Goal: Information Seeking & Learning: Learn about a topic

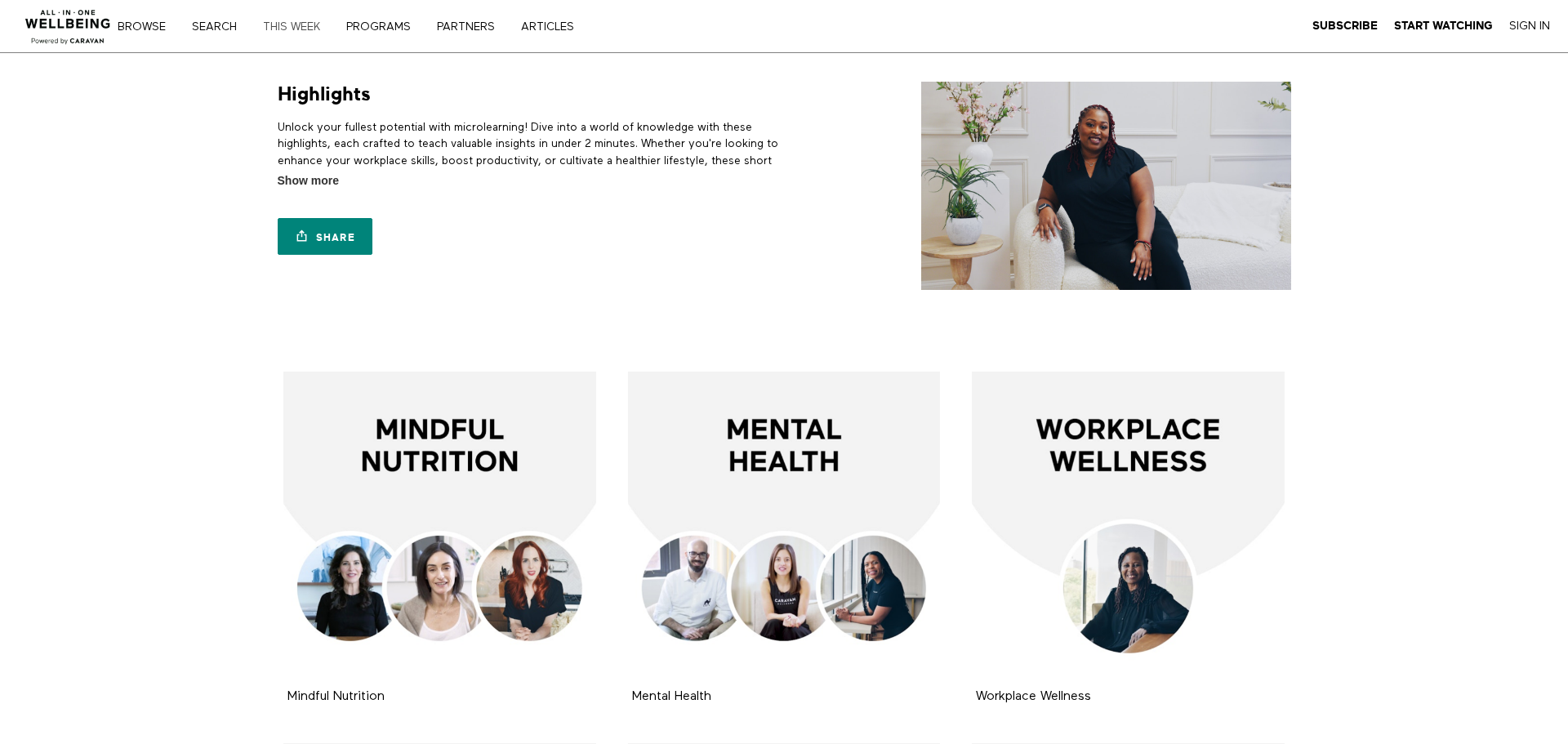
click at [294, 26] on link "THIS WEEK" at bounding box center [297, 27] width 80 height 12
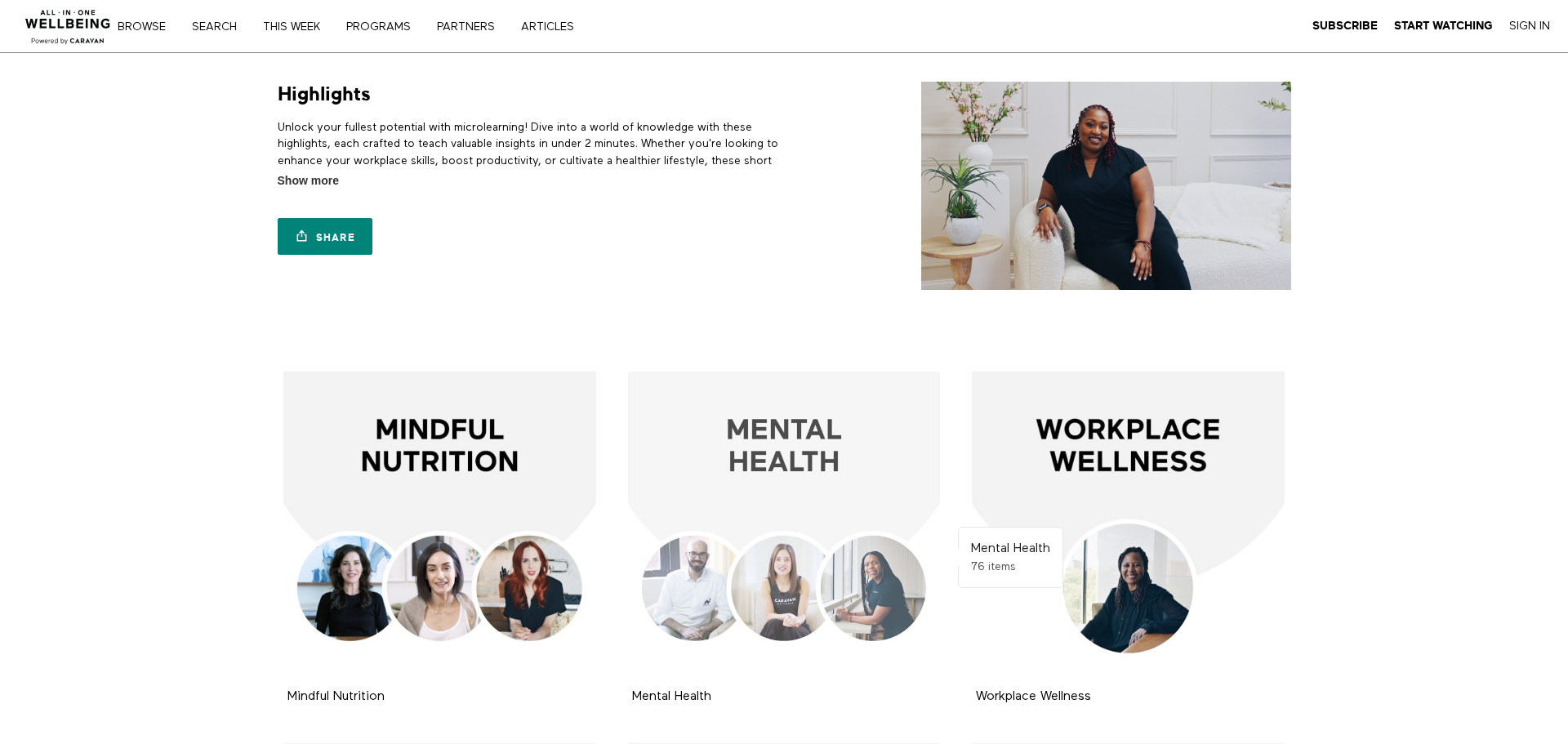
click at [775, 456] on div at bounding box center [784, 528] width 313 height 313
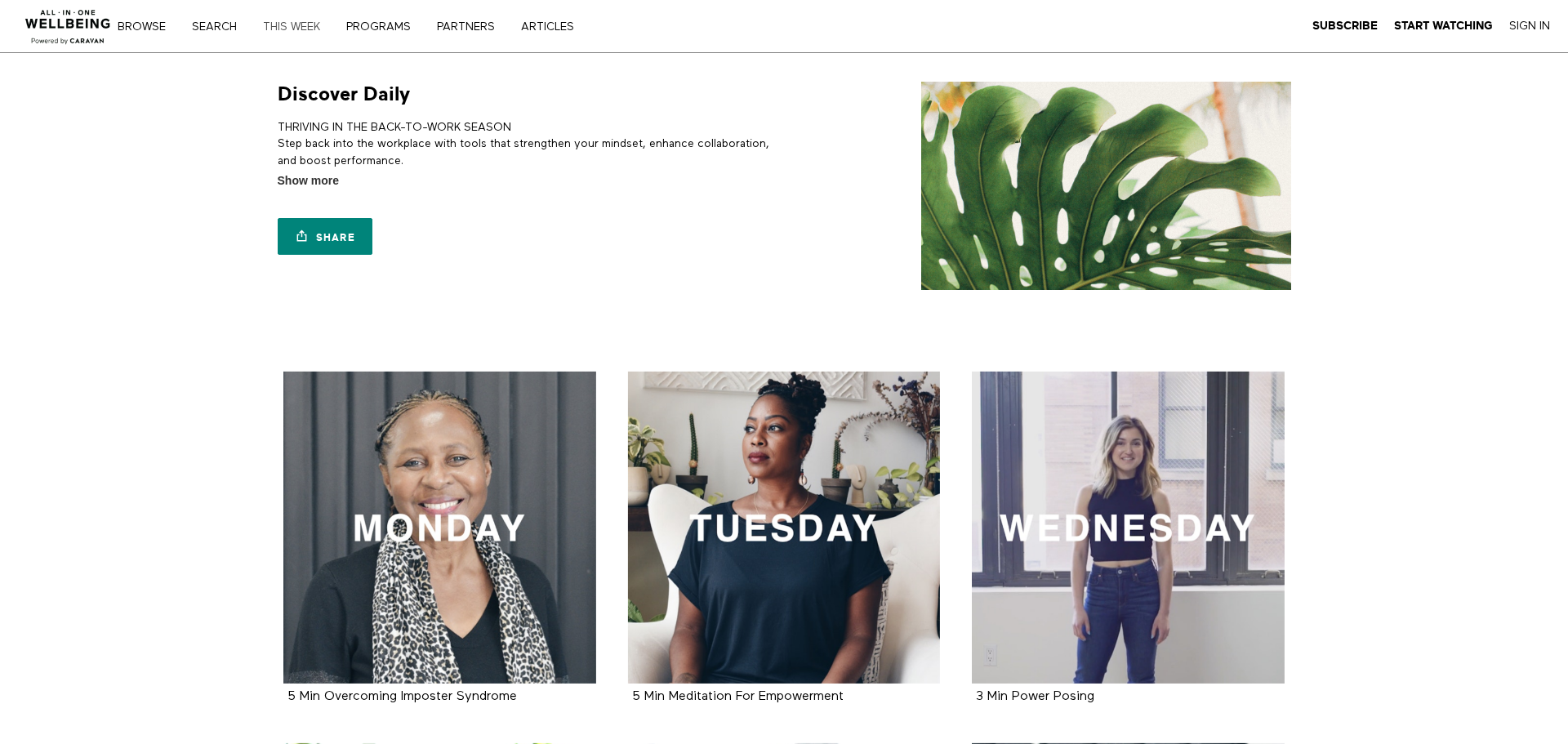
click at [304, 30] on link "THIS WEEK" at bounding box center [297, 27] width 80 height 12
click at [150, 32] on link "Browse" at bounding box center [148, 27] width 71 height 12
click at [227, 27] on link "Search" at bounding box center [220, 27] width 68 height 12
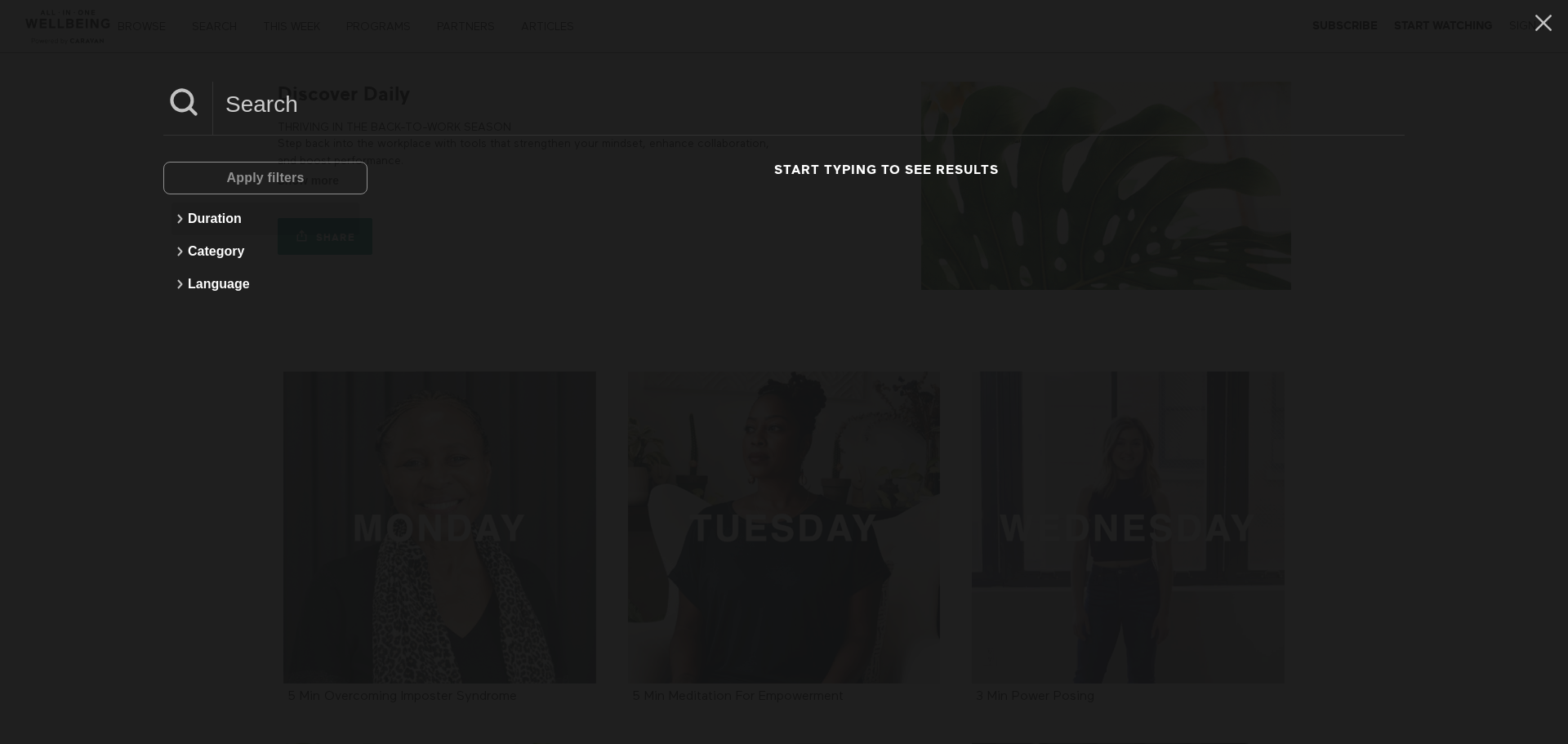
click at [219, 231] on button "Duration" at bounding box center [266, 219] width 188 height 33
click at [228, 263] on button "Less than 5 minutes" at bounding box center [266, 253] width 188 height 30
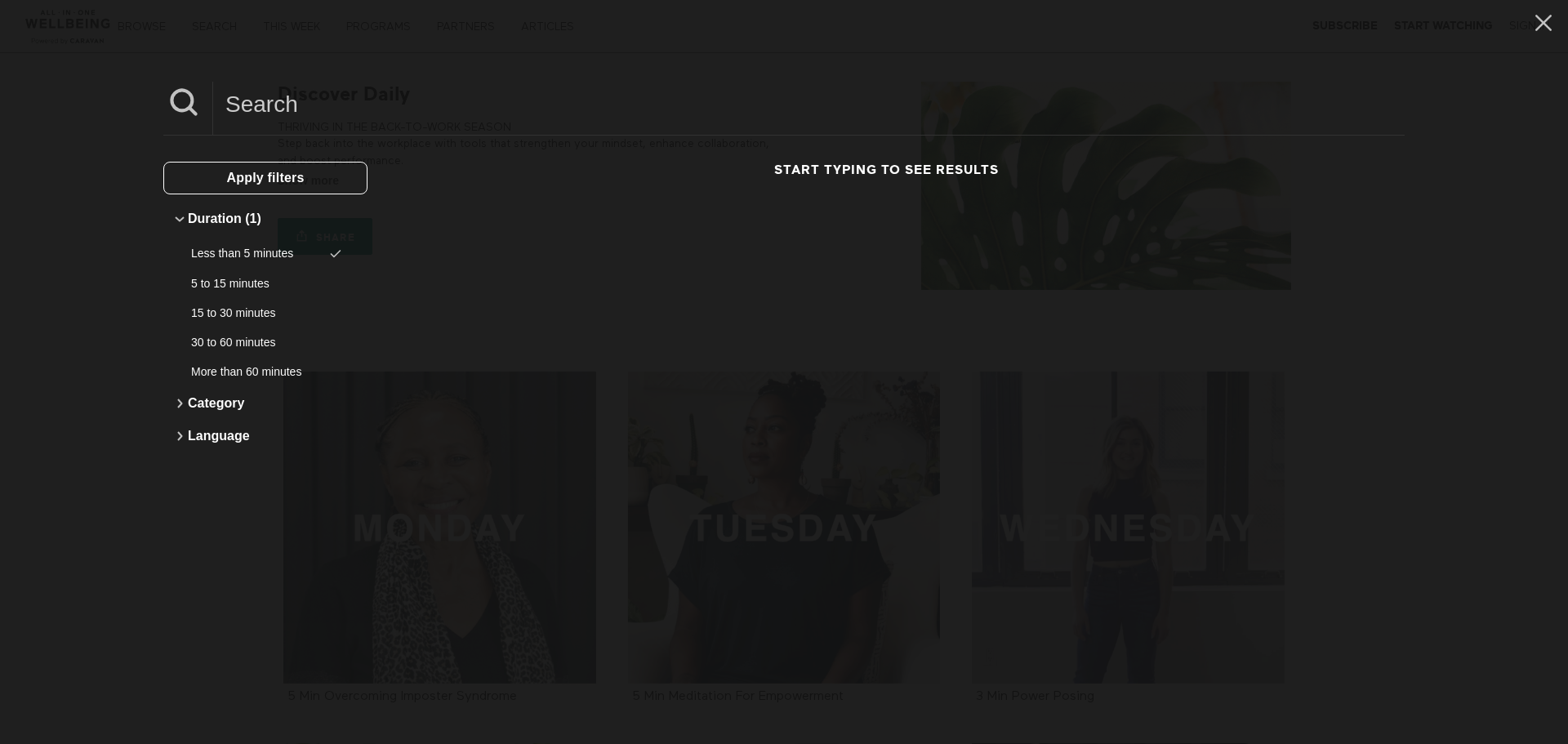
click at [219, 170] on button "Apply filters" at bounding box center [266, 178] width 205 height 33
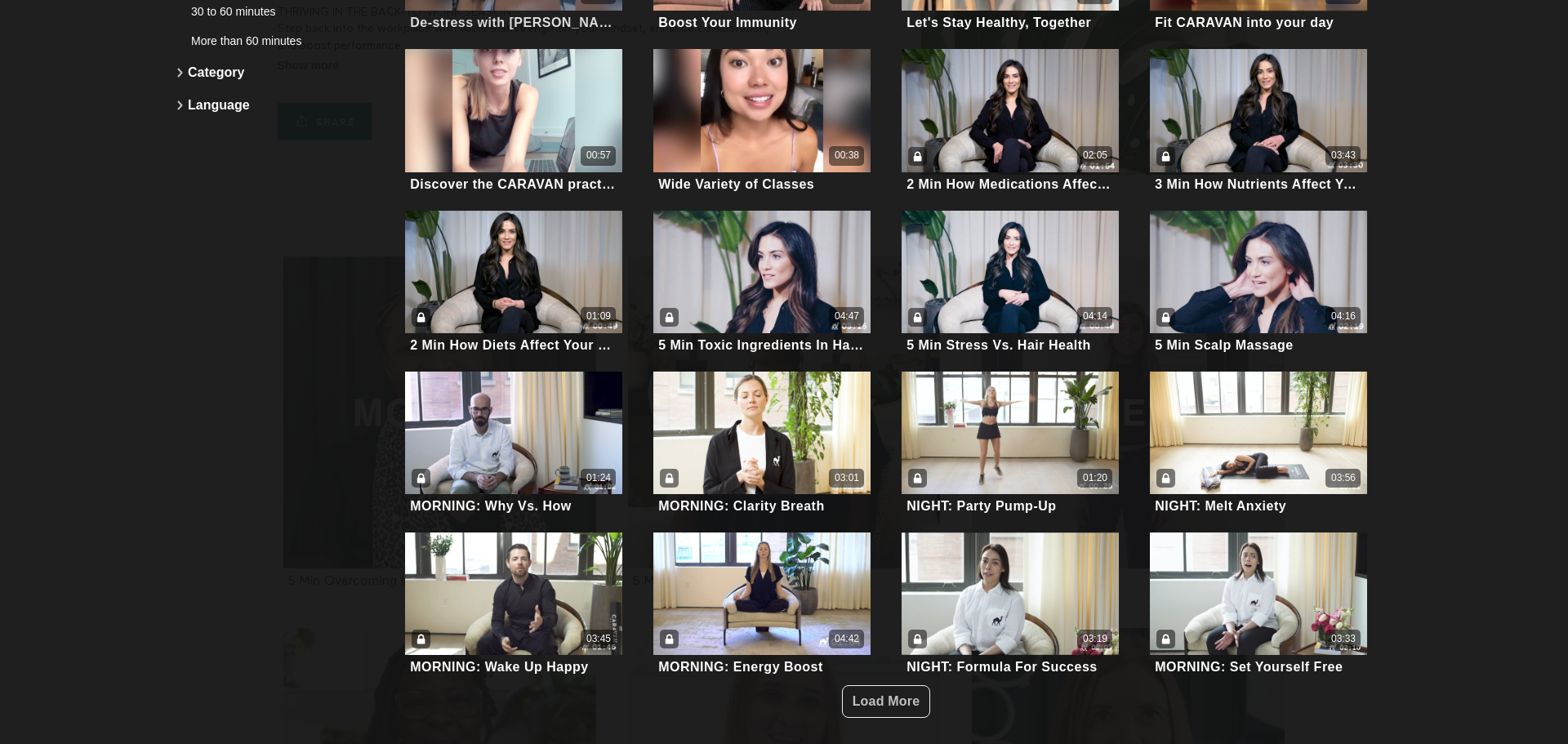
scroll to position [130, 0]
click at [871, 686] on span "Load More" at bounding box center [887, 702] width 68 height 31
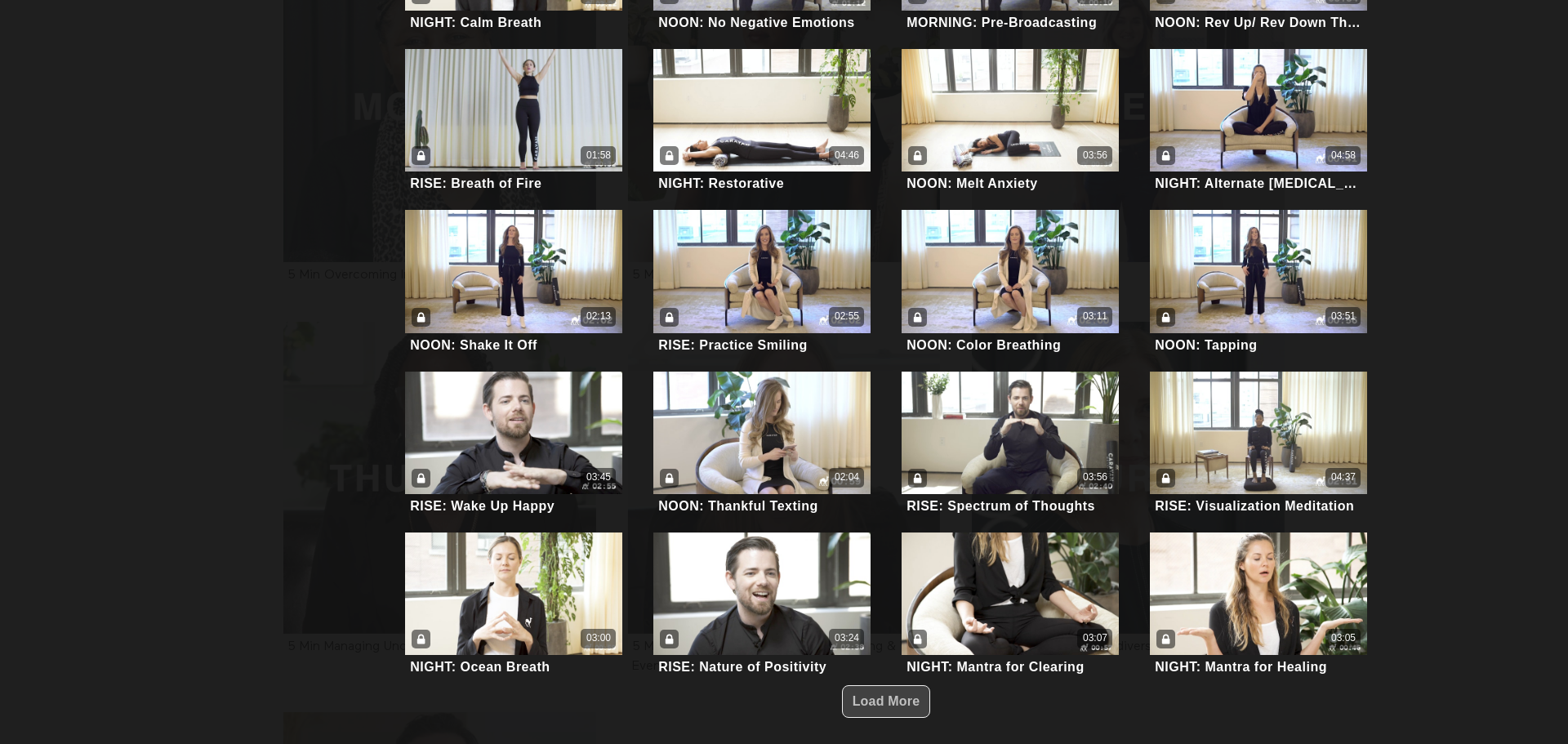
scroll to position [425, 0]
click at [899, 685] on button "Load More" at bounding box center [887, 702] width 89 height 33
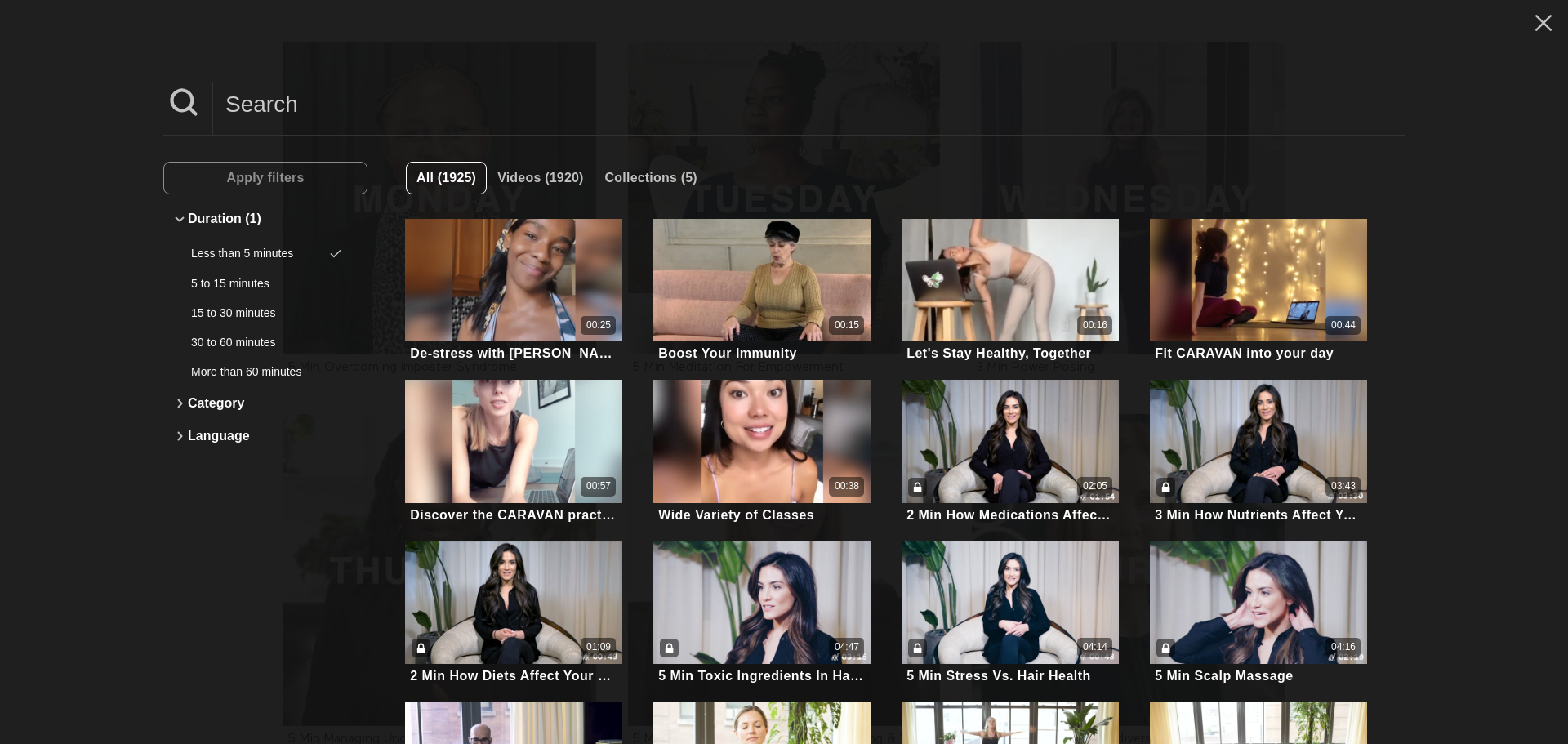
scroll to position [327, 0]
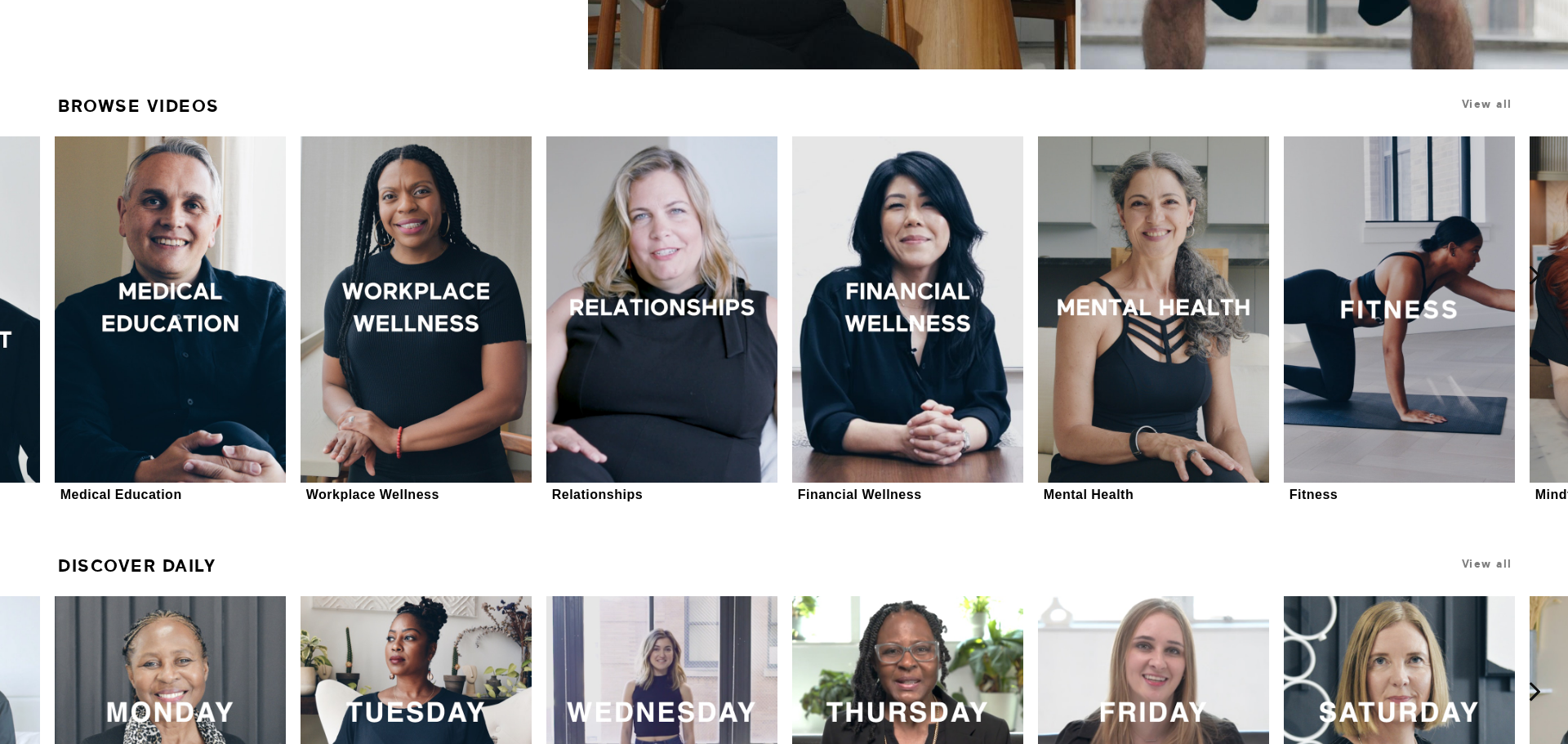
scroll to position [555, 0]
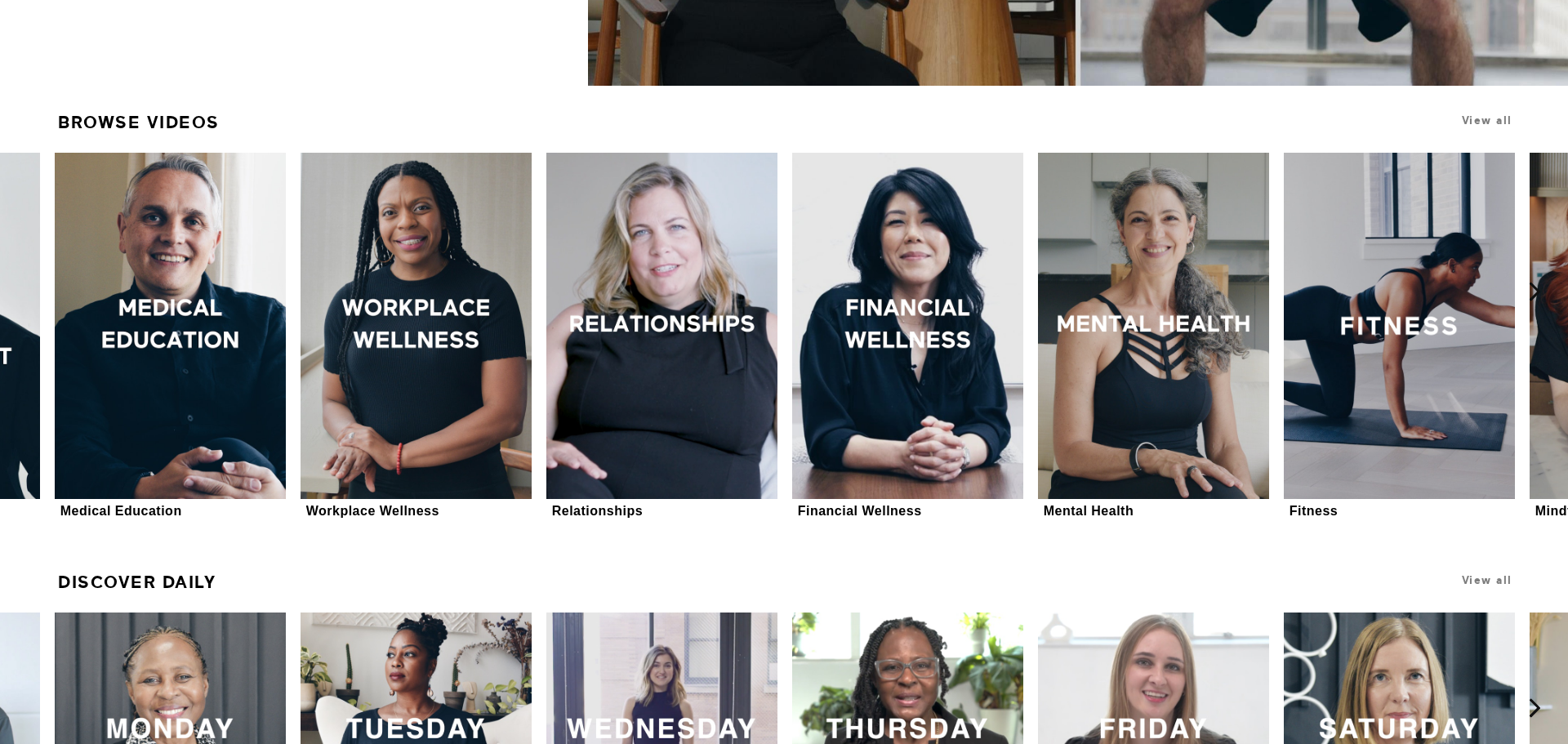
click at [1486, 128] on h1 "View all" at bounding box center [1377, 121] width 275 height 31
click at [1486, 123] on span "View all" at bounding box center [1487, 120] width 50 height 12
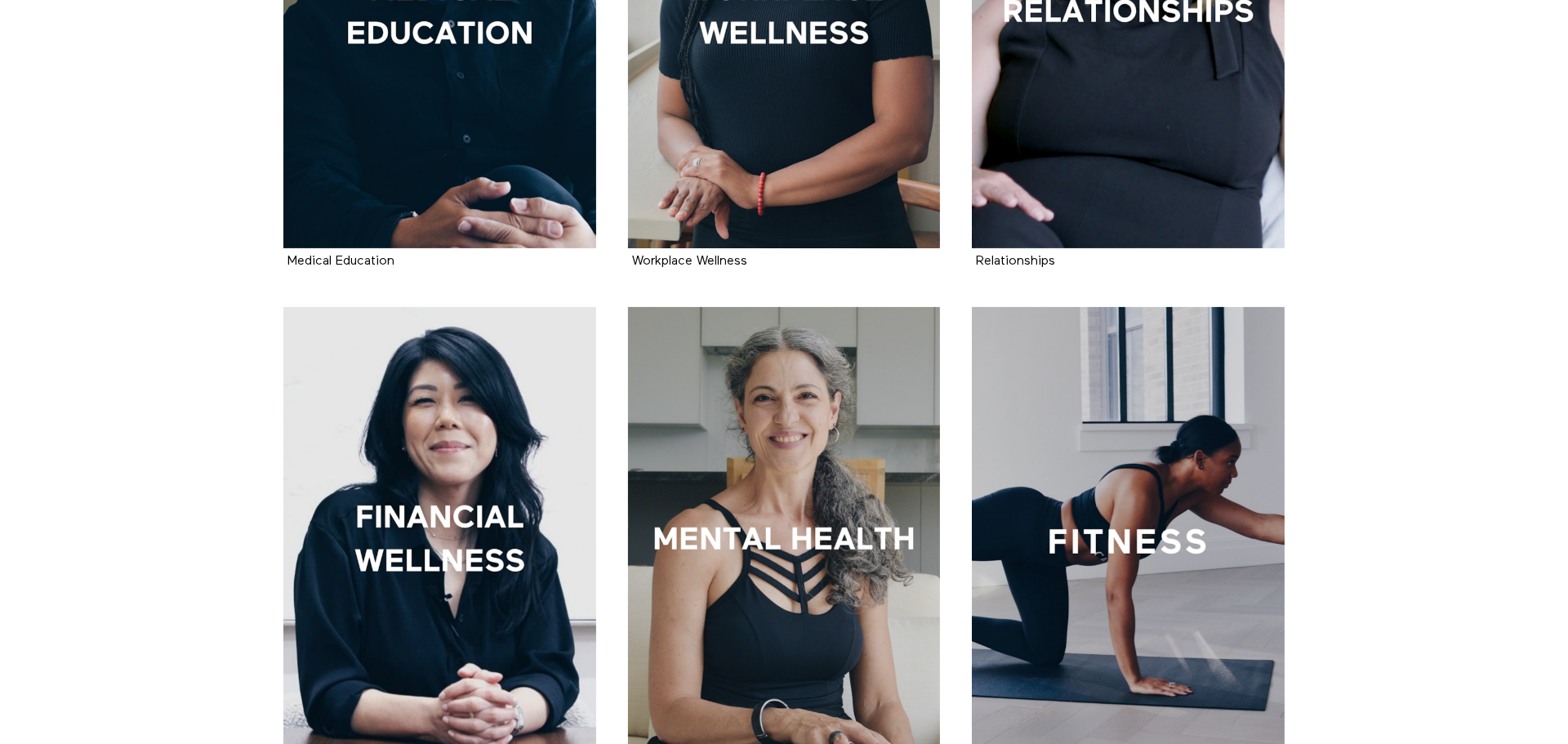
scroll to position [588, 0]
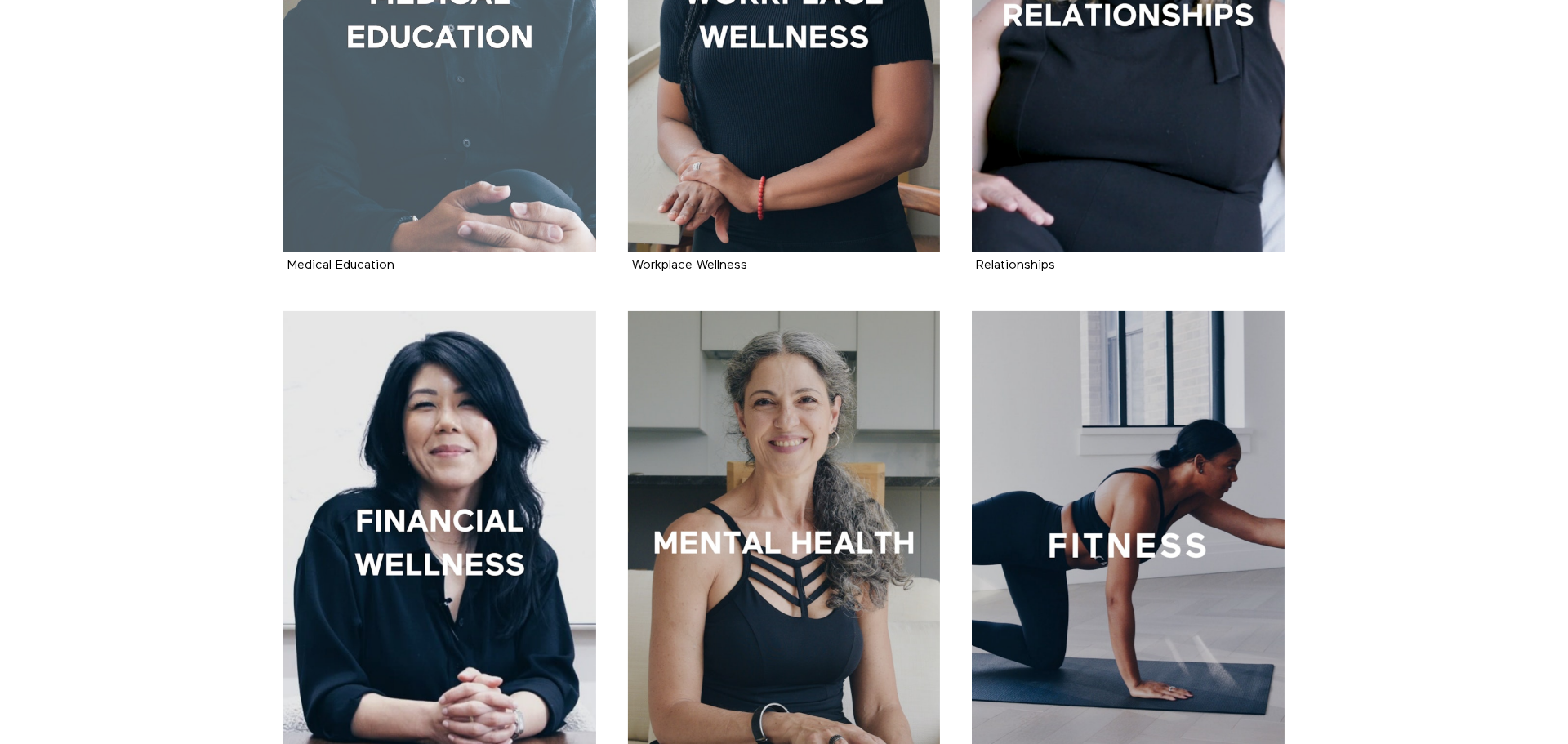
click at [475, 143] on div at bounding box center [440, 18] width 313 height 469
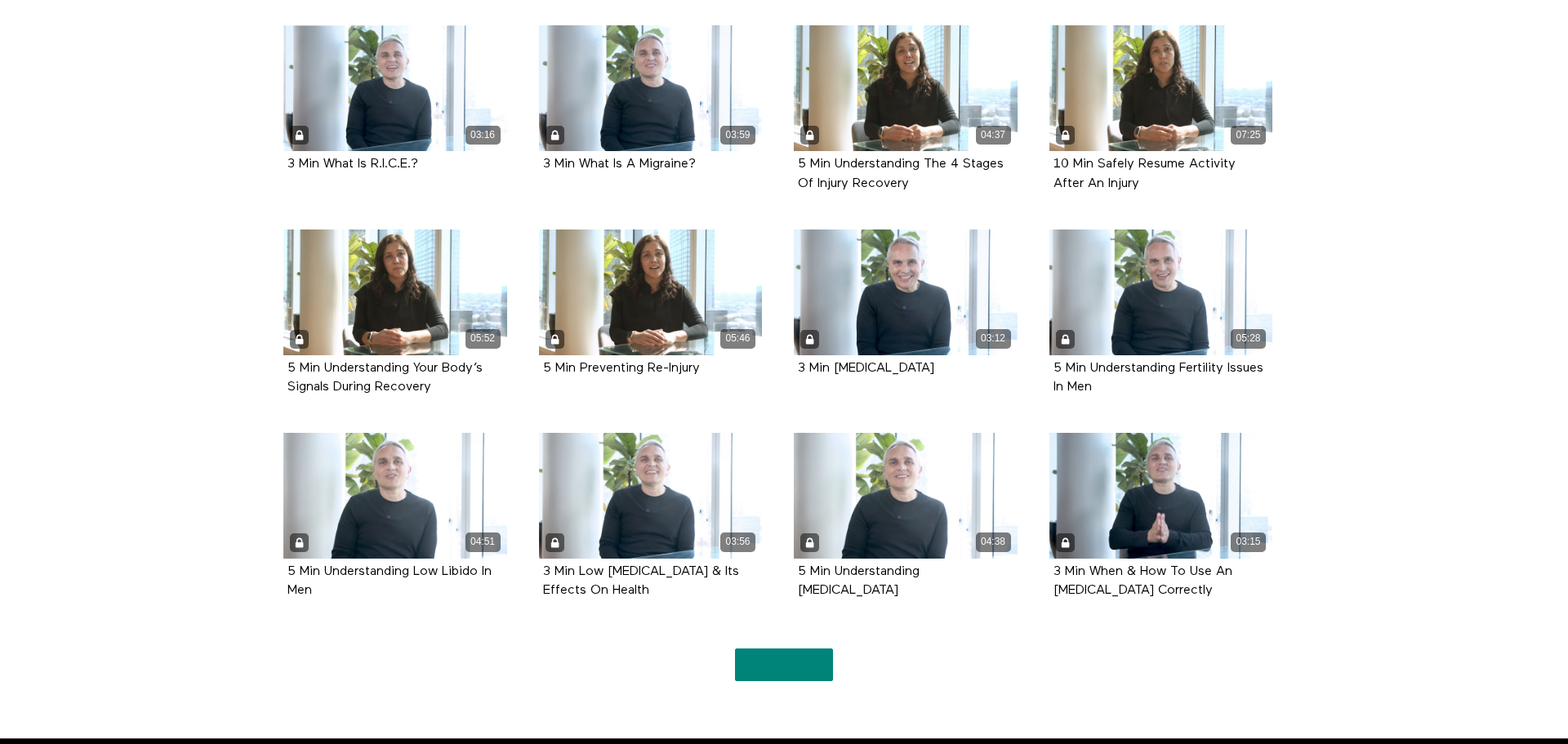
scroll to position [5964, 0]
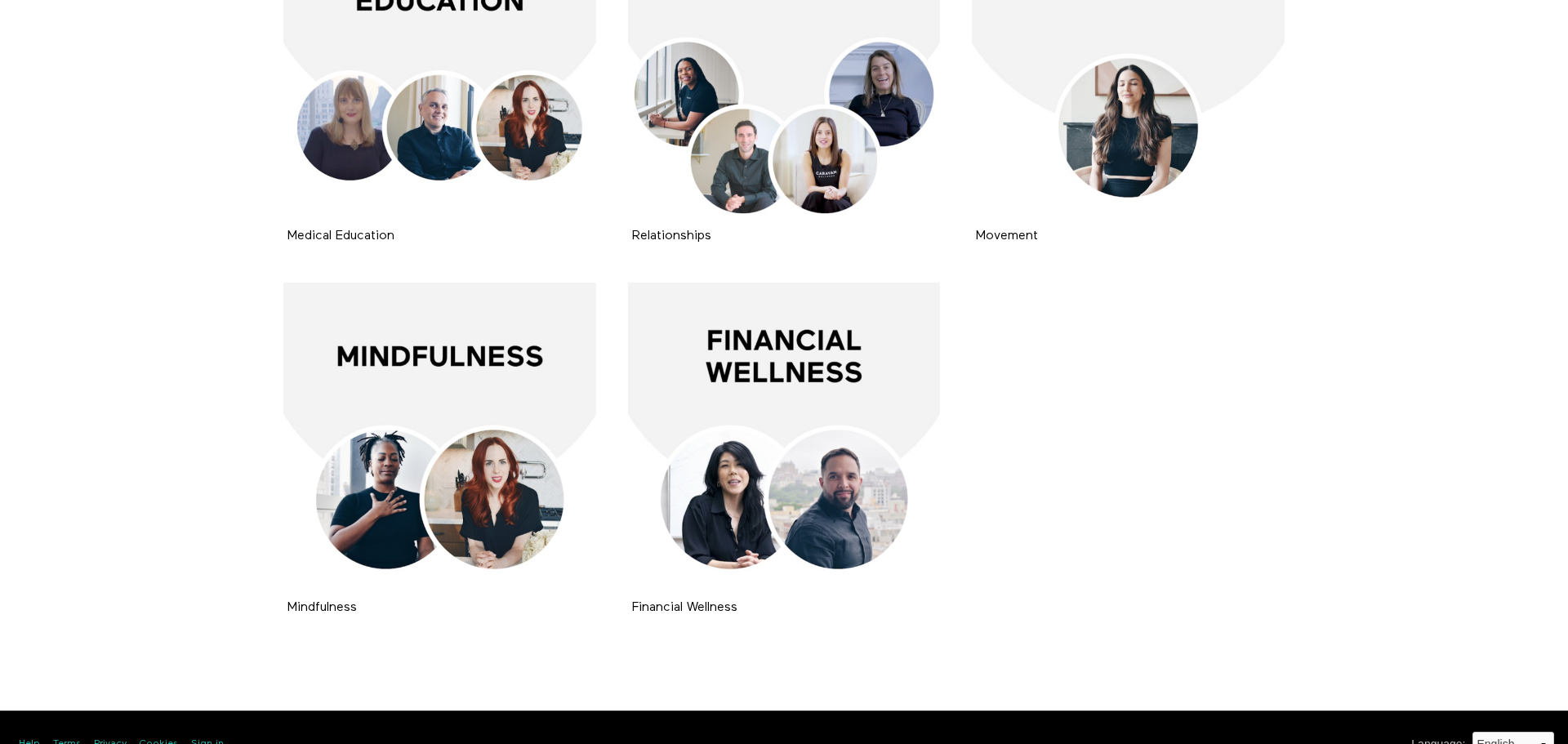
scroll to position [767, 0]
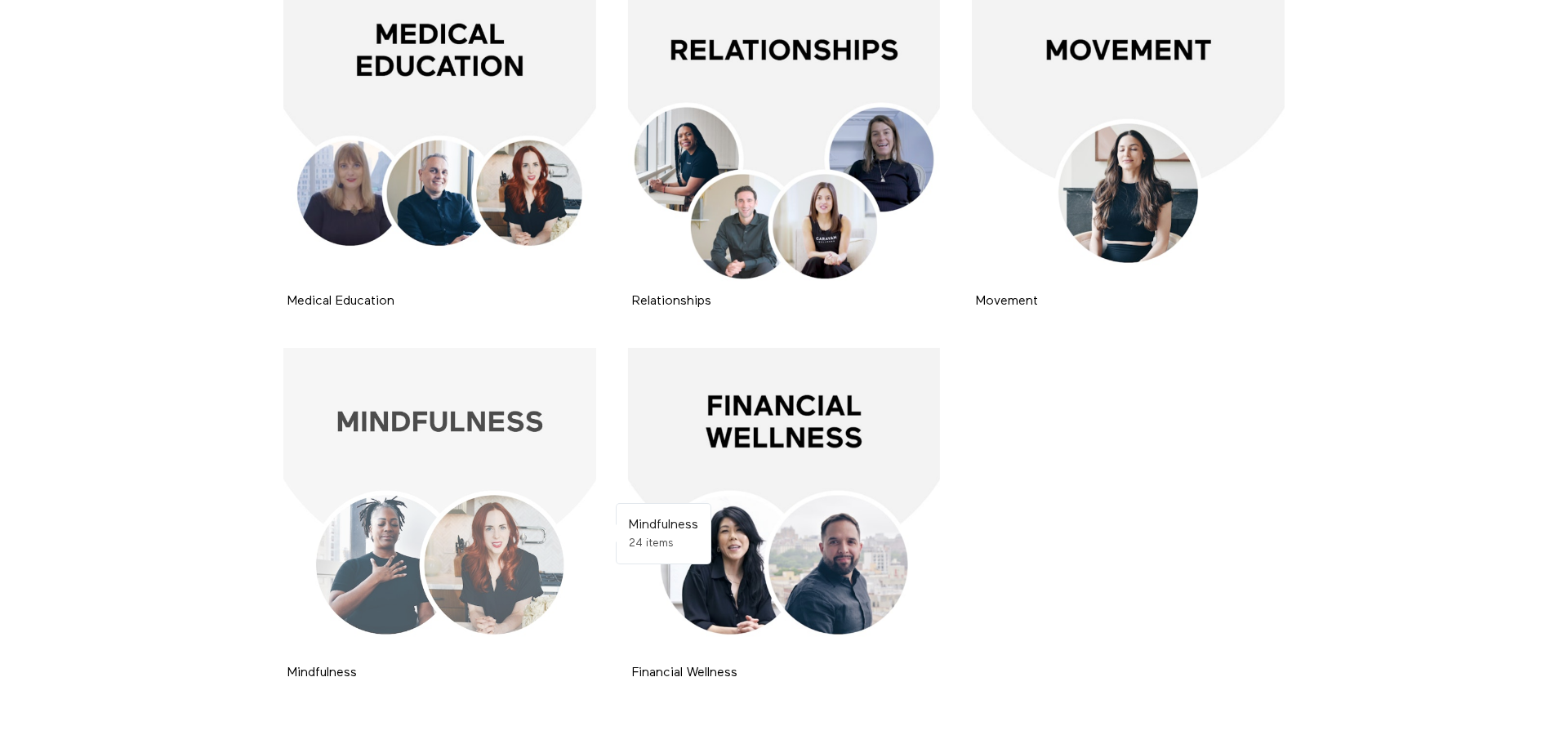
click at [519, 402] on div at bounding box center [440, 504] width 313 height 313
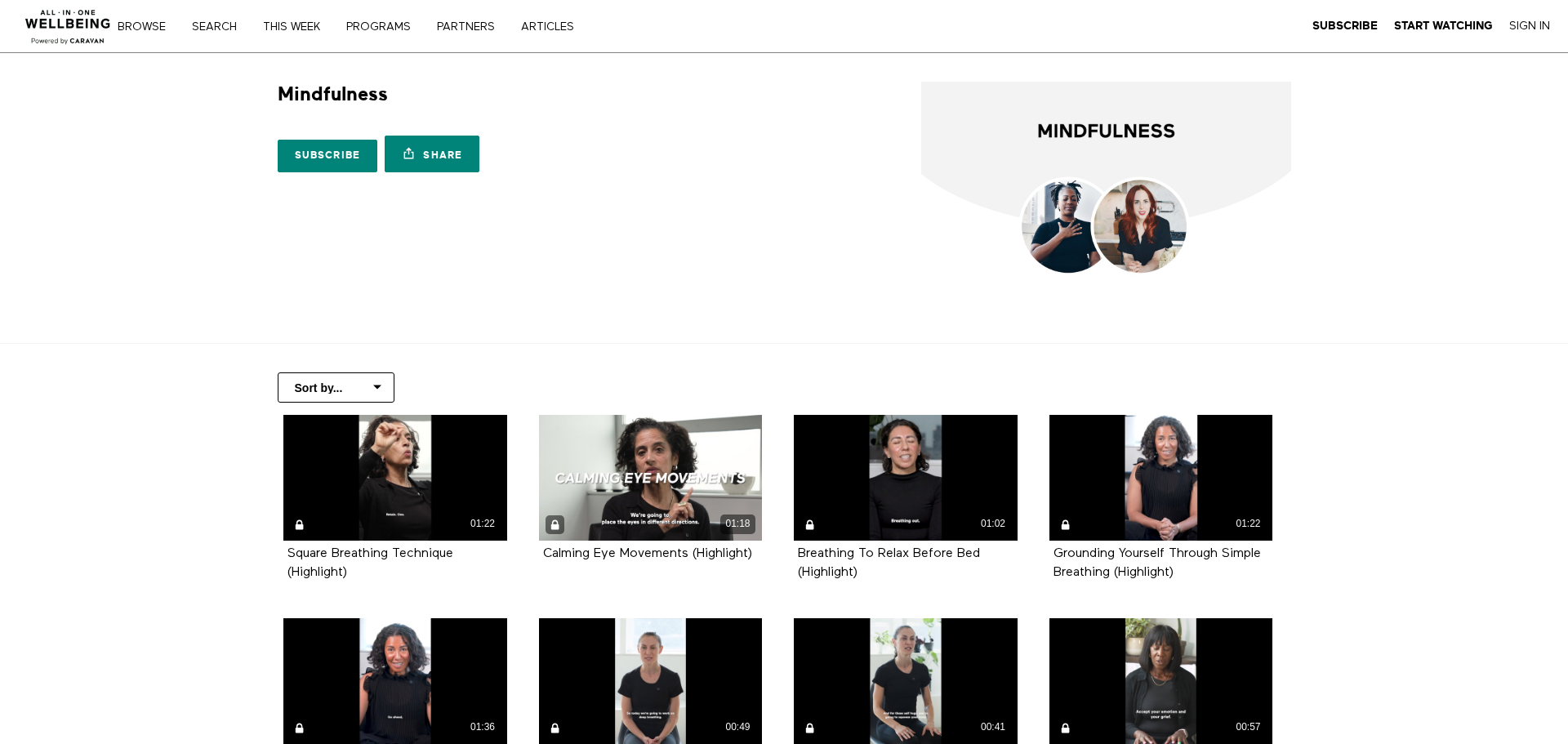
click at [230, 33] on nav "Browse Search THIS WEEK PROGRAMS PARTNERS ARTICLES Subscribe Start Watching Sig…" at bounding box center [368, 26] width 478 height 16
click at [224, 27] on link "Search" at bounding box center [220, 27] width 68 height 12
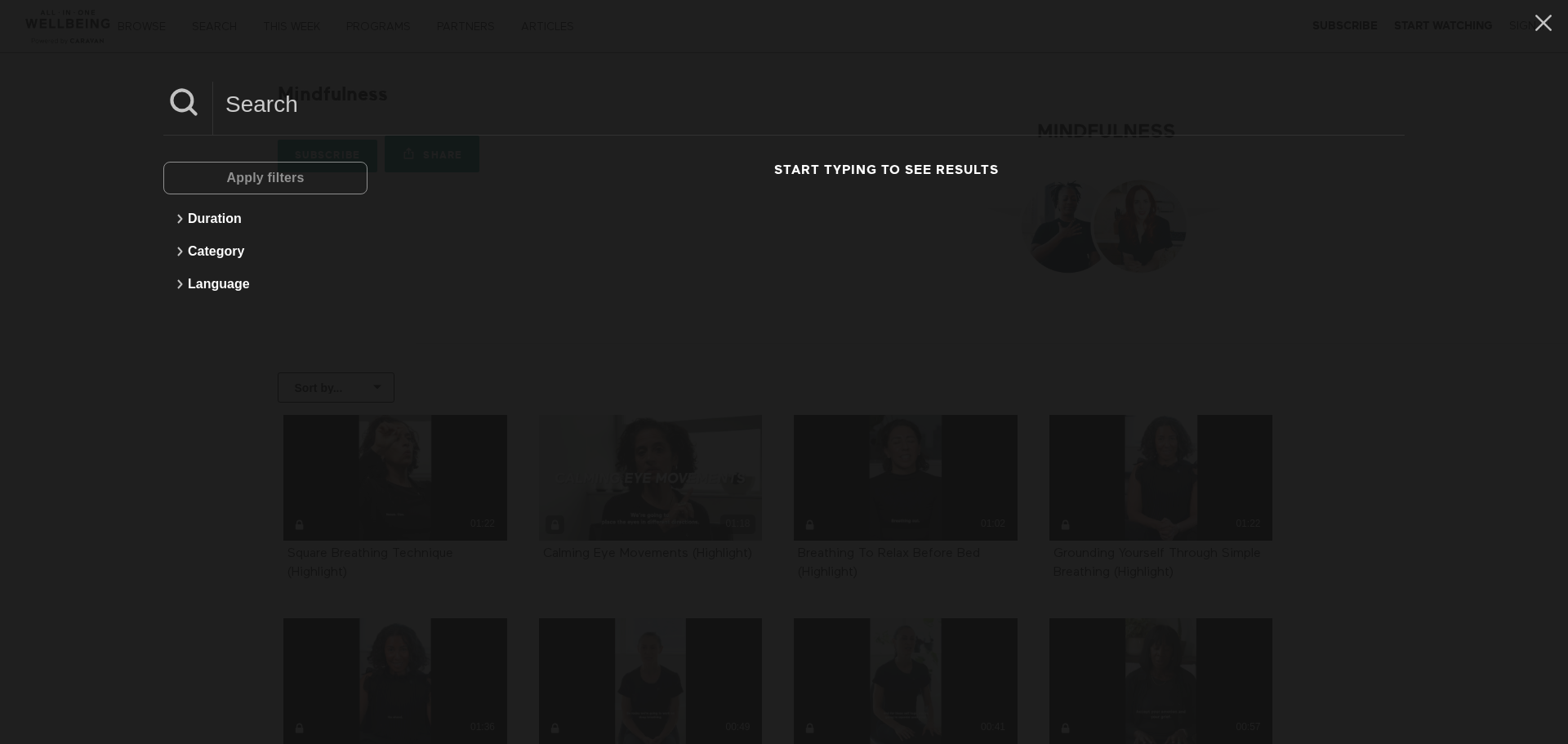
click at [302, 172] on div "Apply filters" at bounding box center [266, 178] width 205 height 33
click at [265, 181] on div "Apply filters" at bounding box center [266, 178] width 205 height 33
click at [884, 176] on h3 "Start typing to see results" at bounding box center [886, 170] width 993 height 17
click at [211, 210] on button "Duration" at bounding box center [266, 219] width 188 height 33
click at [219, 183] on div "Apply filters" at bounding box center [266, 178] width 205 height 33
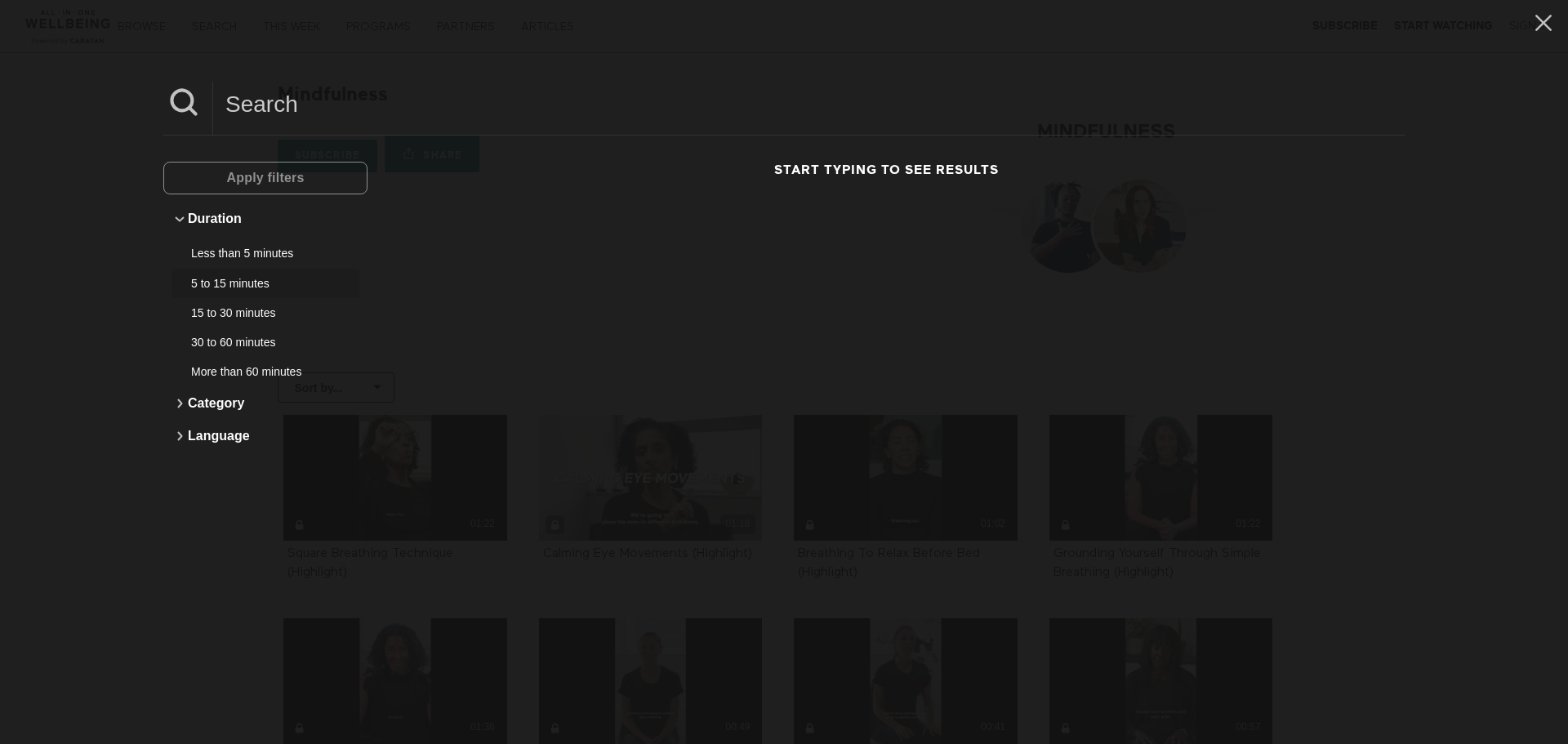
click at [216, 280] on div "5 to 15 minutes" at bounding box center [259, 284] width 136 height 16
click at [235, 175] on span "Apply filters" at bounding box center [265, 177] width 78 height 14
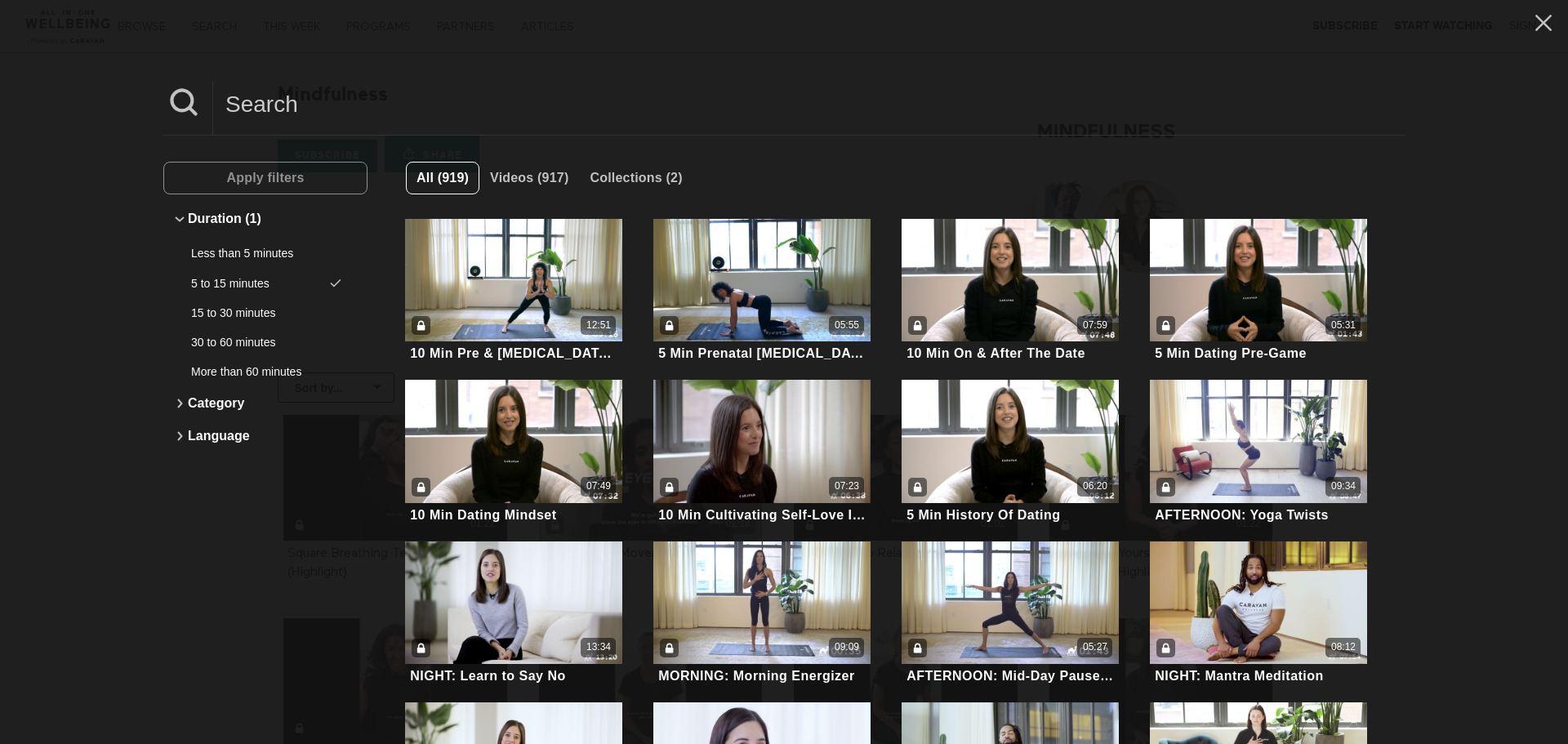
click at [256, 180] on div "Apply filters" at bounding box center [266, 178] width 205 height 33
click at [218, 407] on button "Category" at bounding box center [266, 403] width 188 height 33
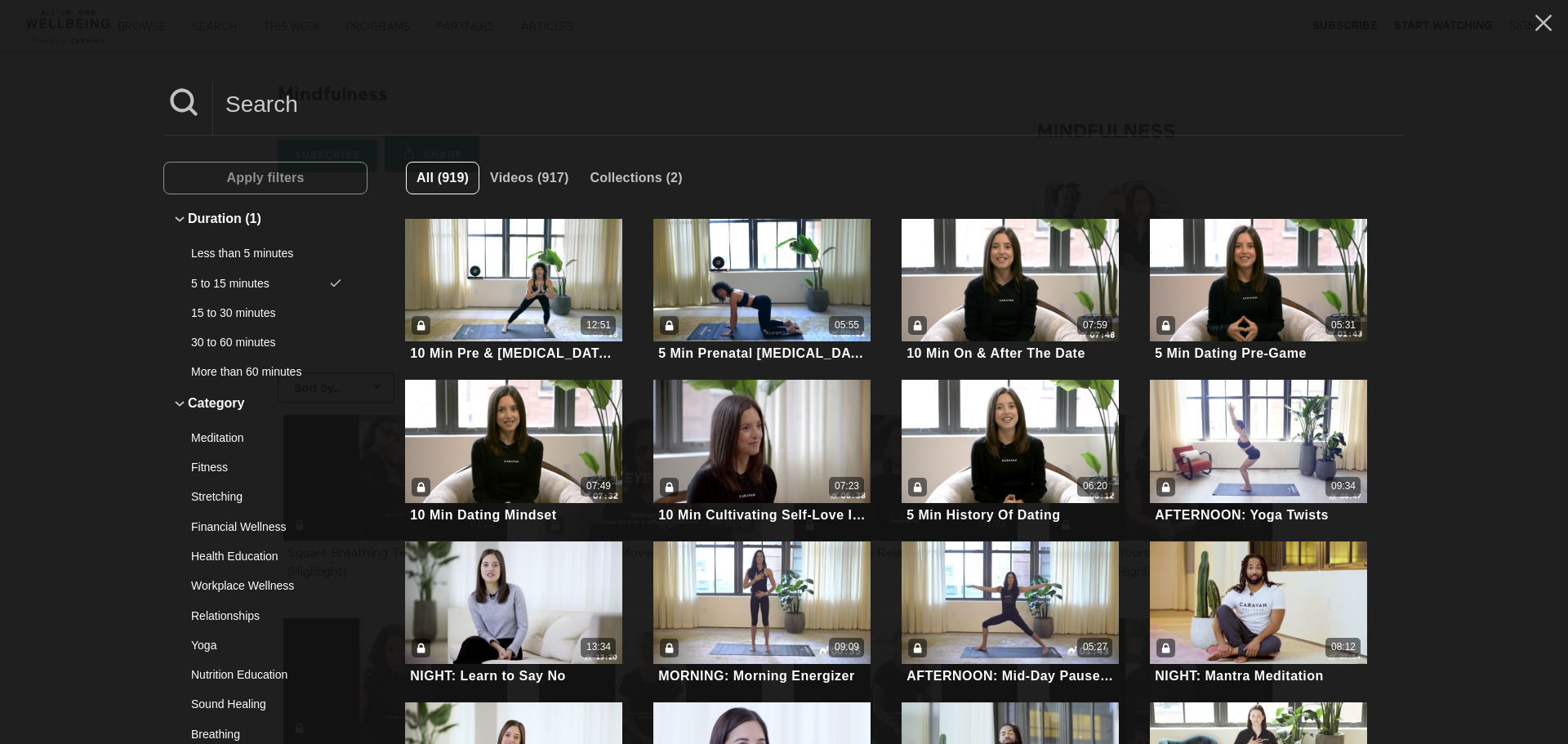
click at [256, 117] on input at bounding box center [808, 104] width 1192 height 45
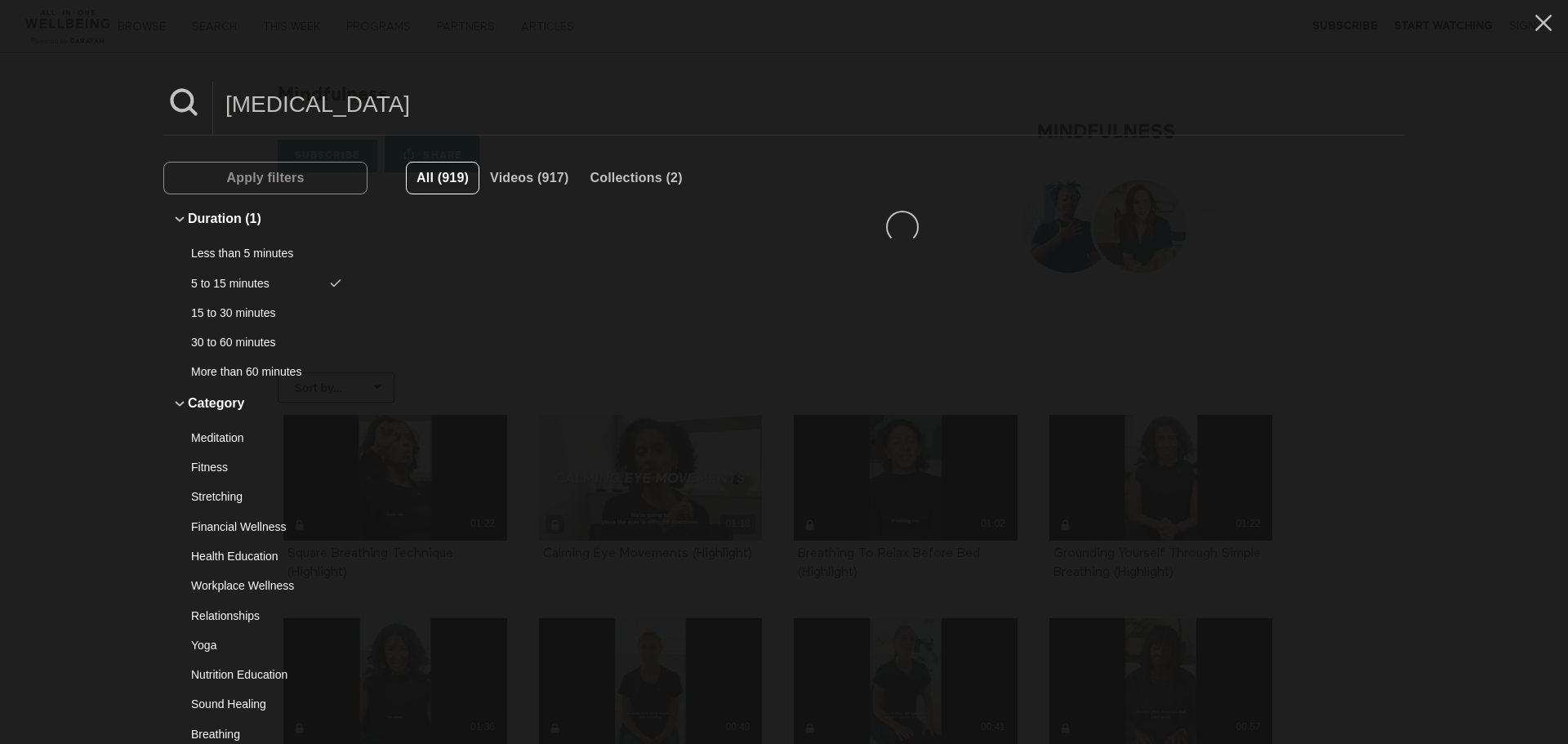
type input "[MEDICAL_DATA]"
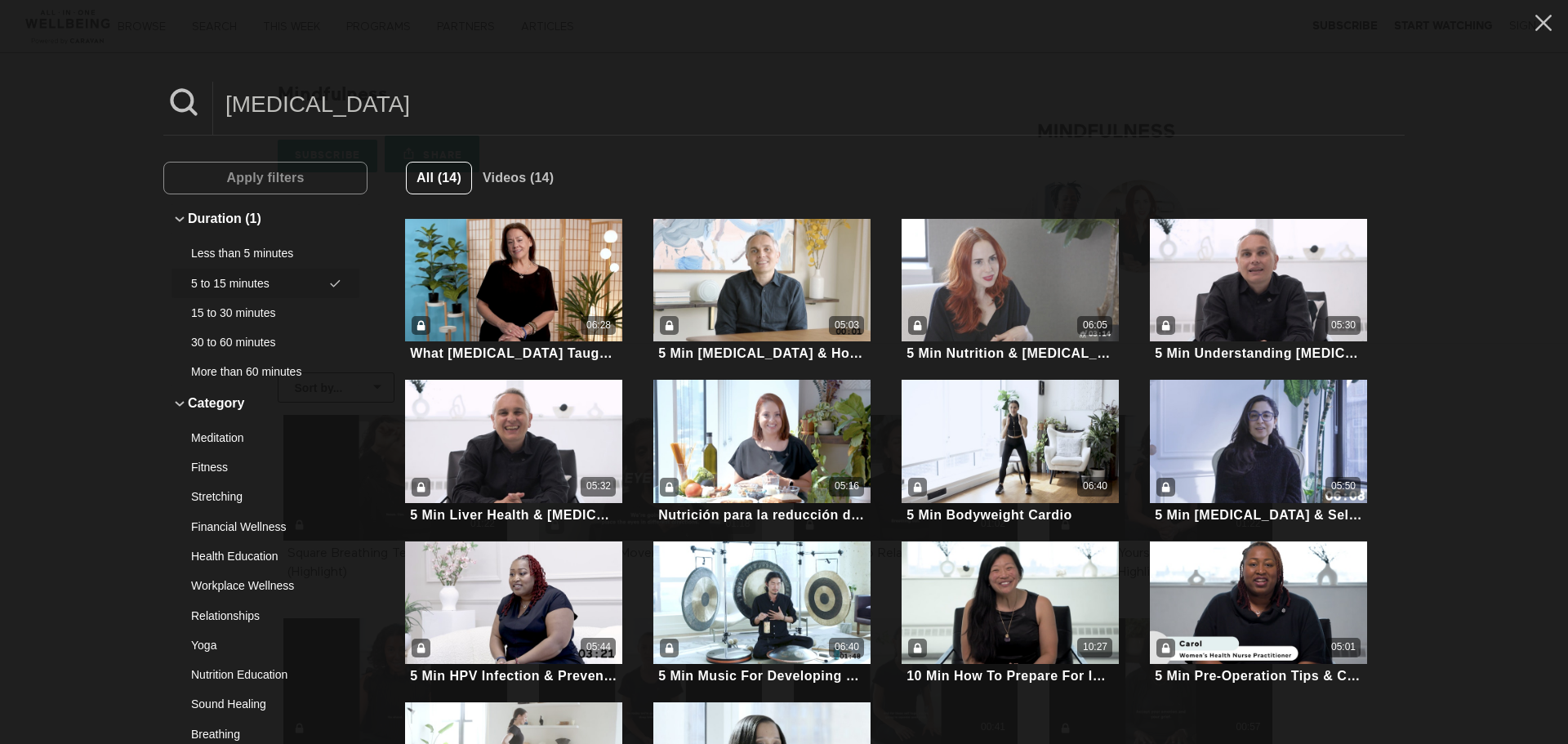
click at [336, 278] on icon at bounding box center [335, 283] width 16 height 16
click at [312, 182] on button "Apply filters" at bounding box center [266, 178] width 205 height 33
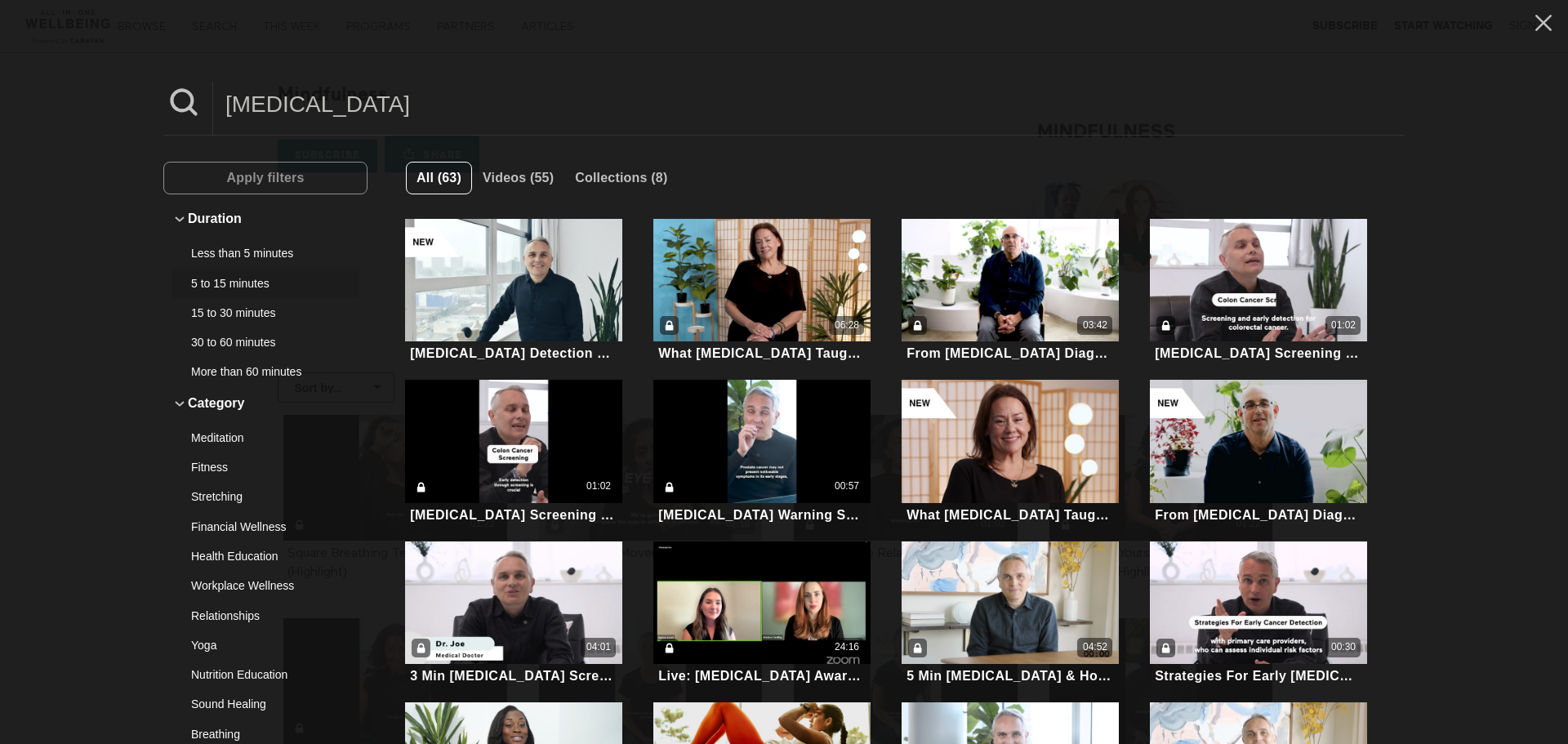
click at [1031, 17] on div "[MEDICAL_DATA] Apply filters Duration Less than 5 minutes 5 to 15 minutes 15 to…" at bounding box center [784, 372] width 1568 height 744
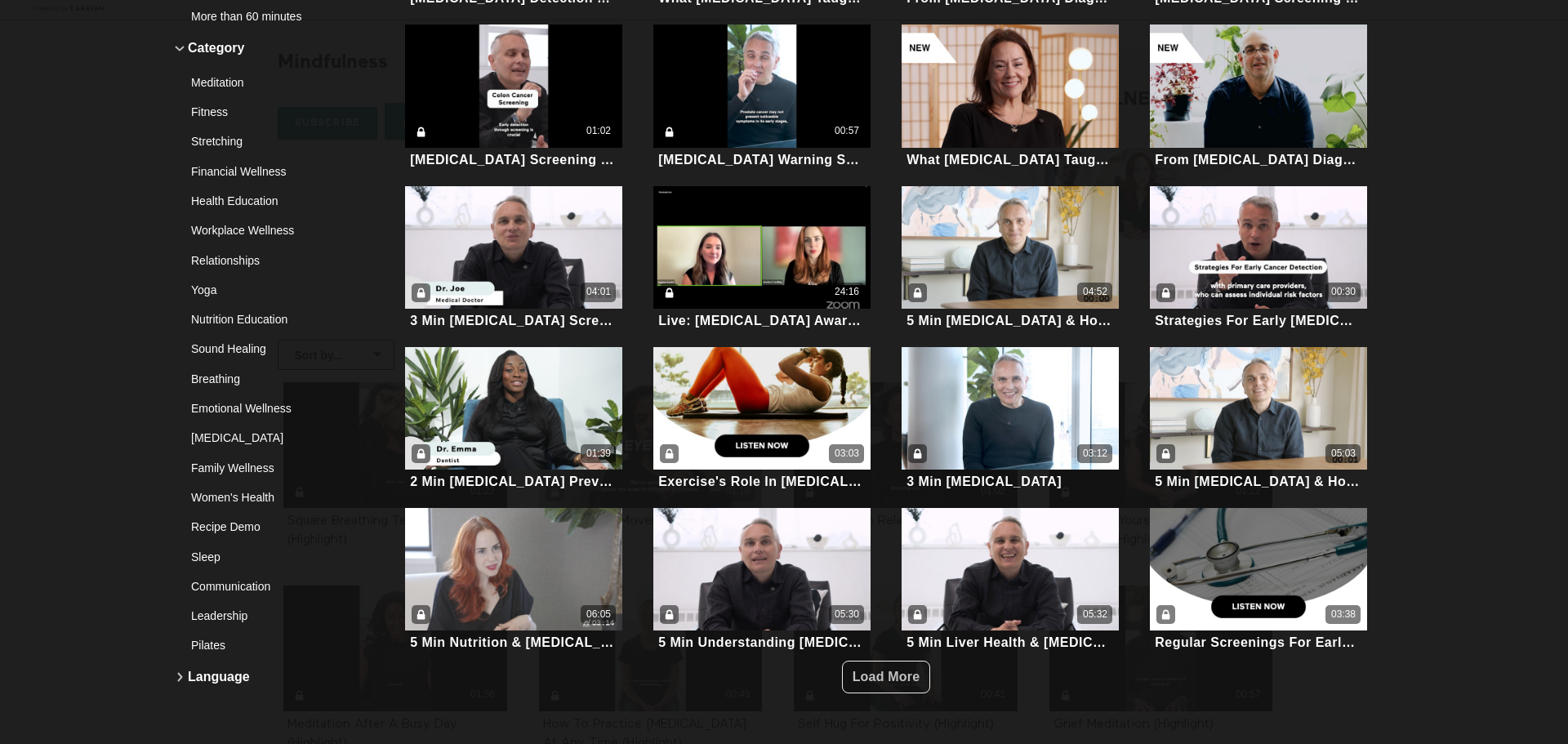
scroll to position [65, 0]
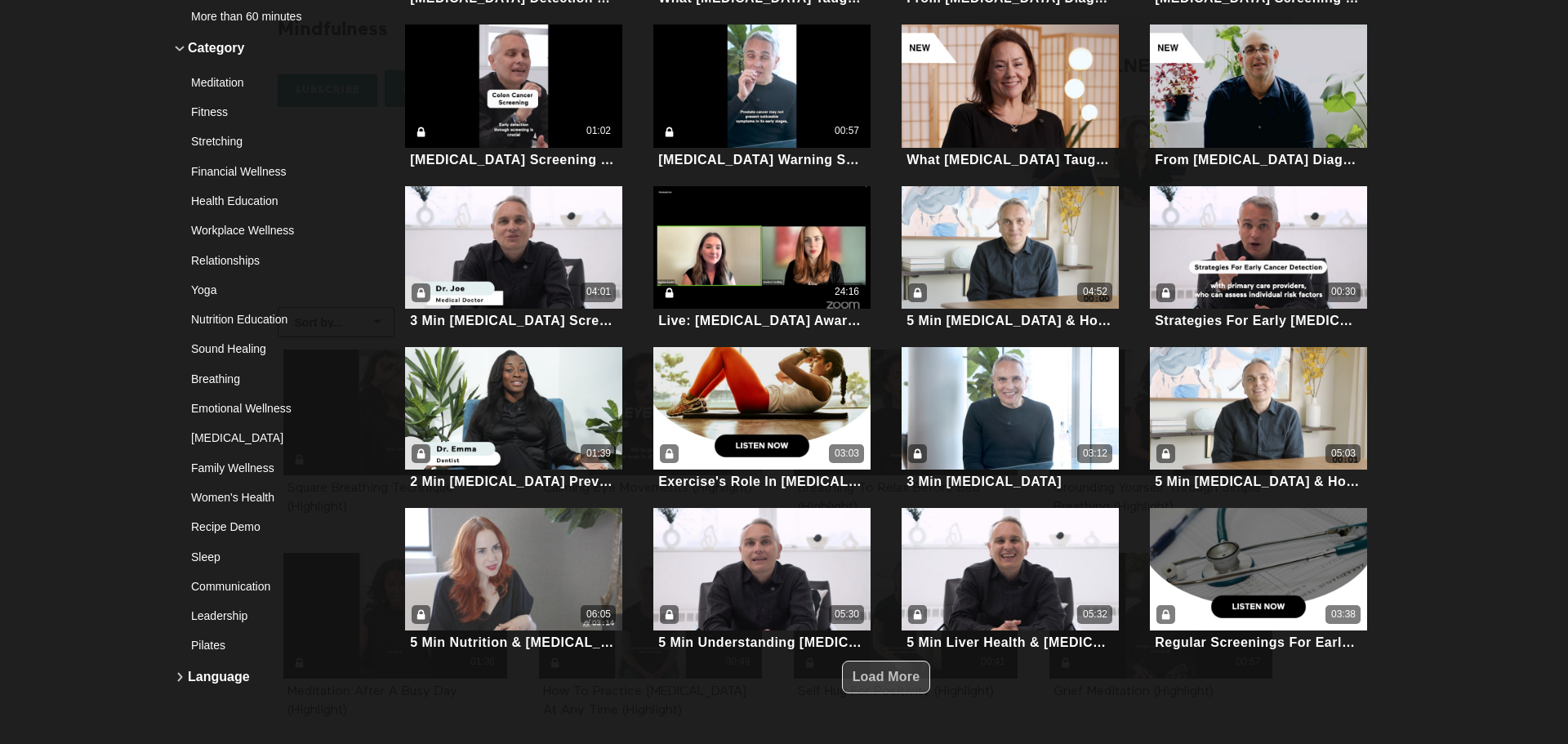
click at [867, 684] on span "Load More" at bounding box center [887, 676] width 68 height 14
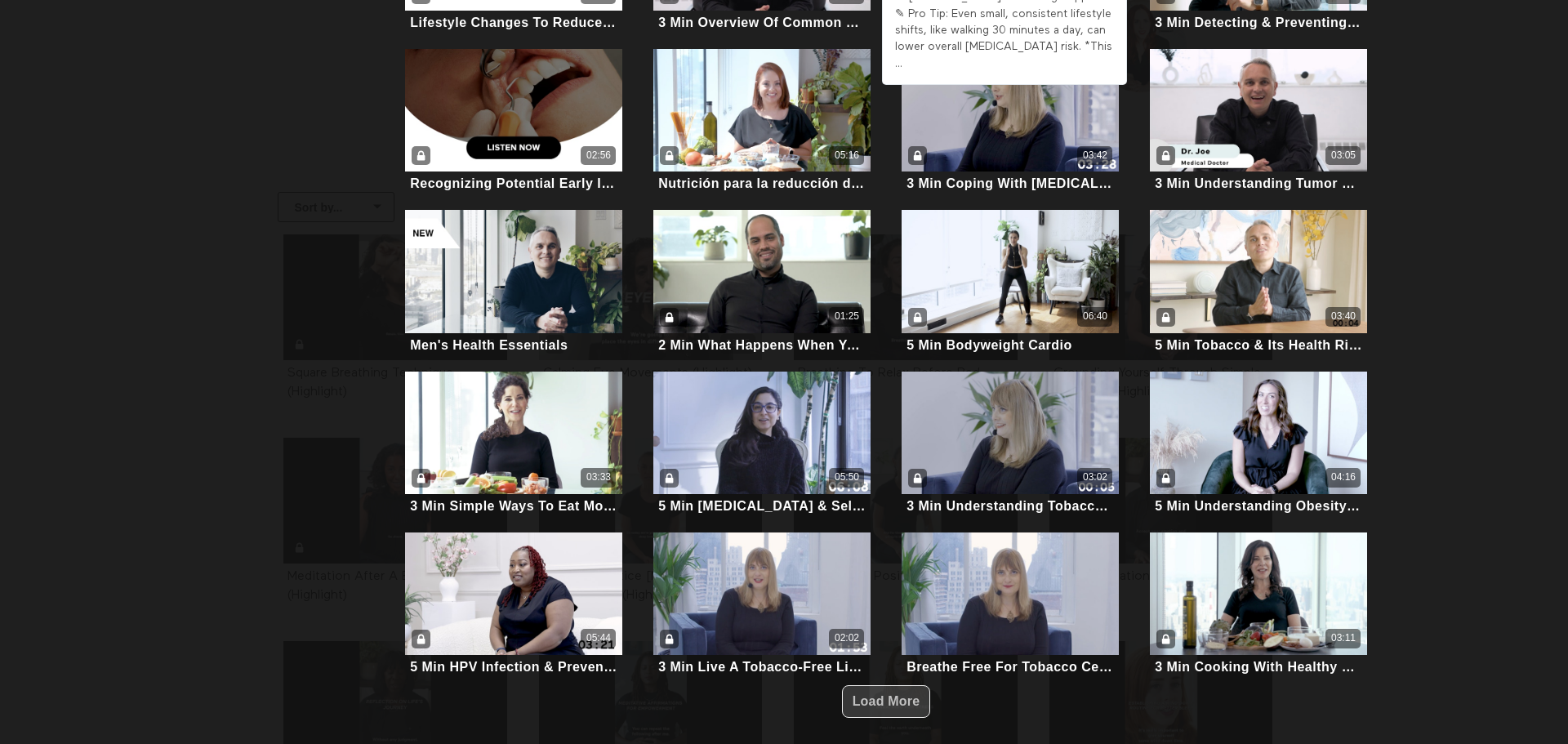
scroll to position [196, 0]
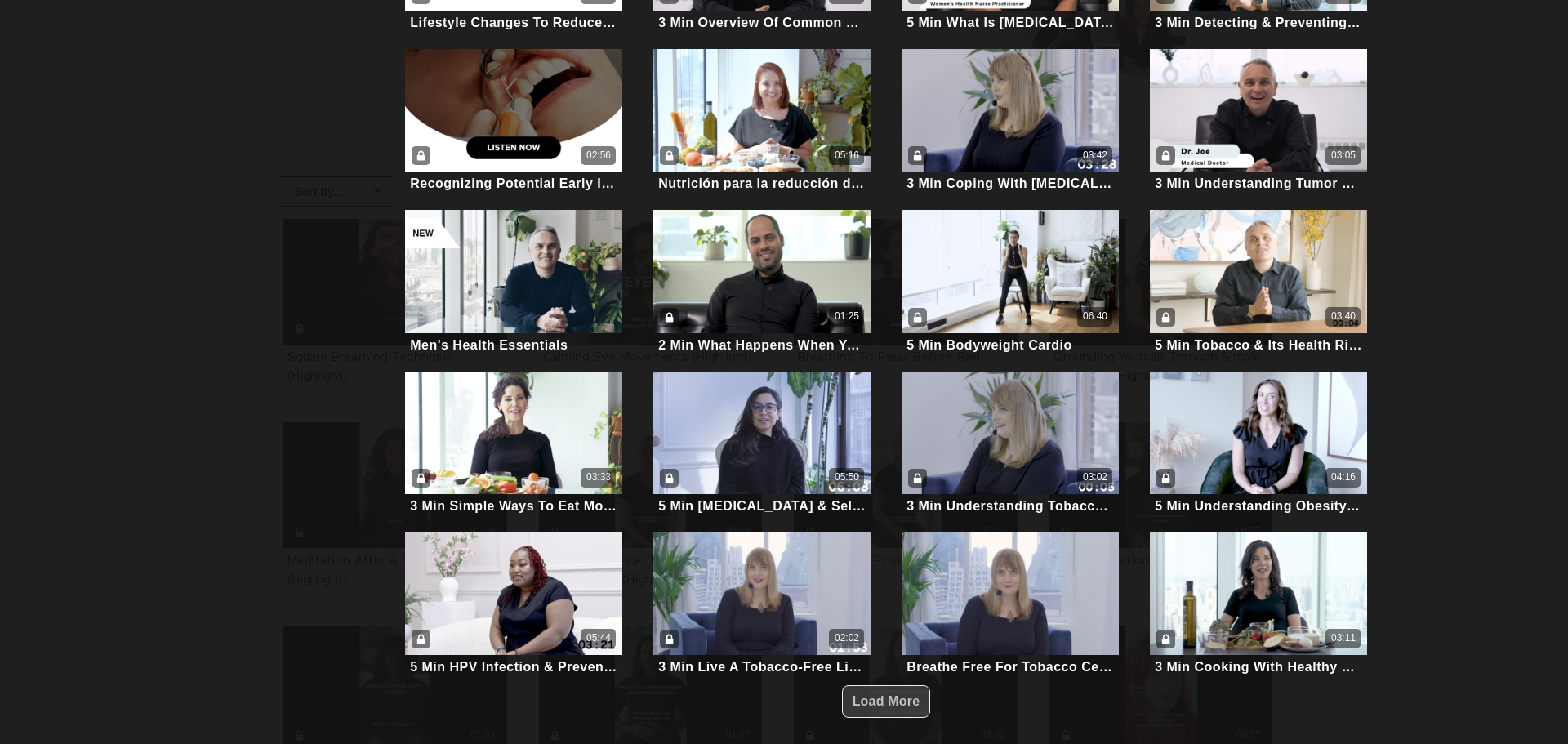
click at [900, 699] on span "Load More" at bounding box center [887, 701] width 68 height 14
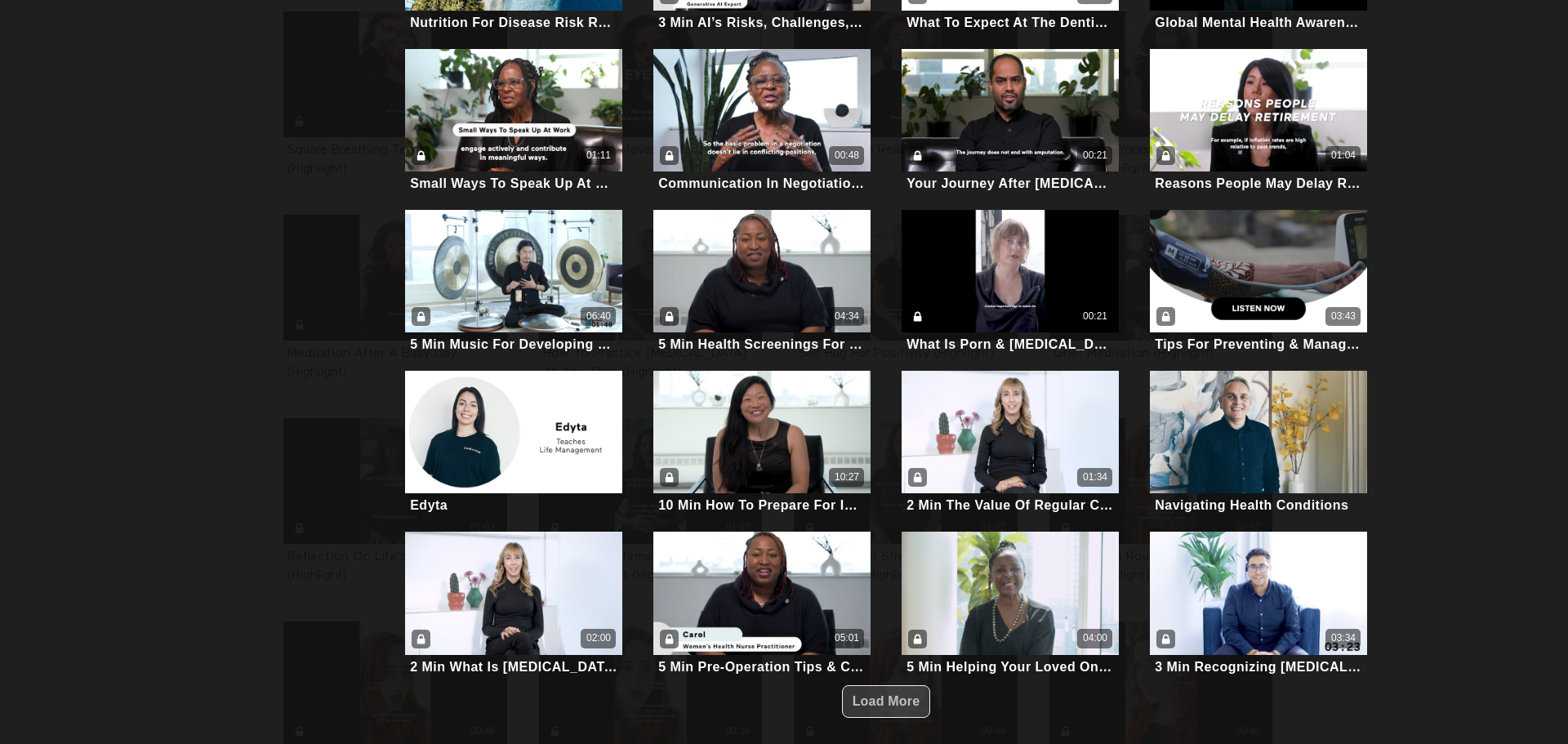
scroll to position [425, 0]
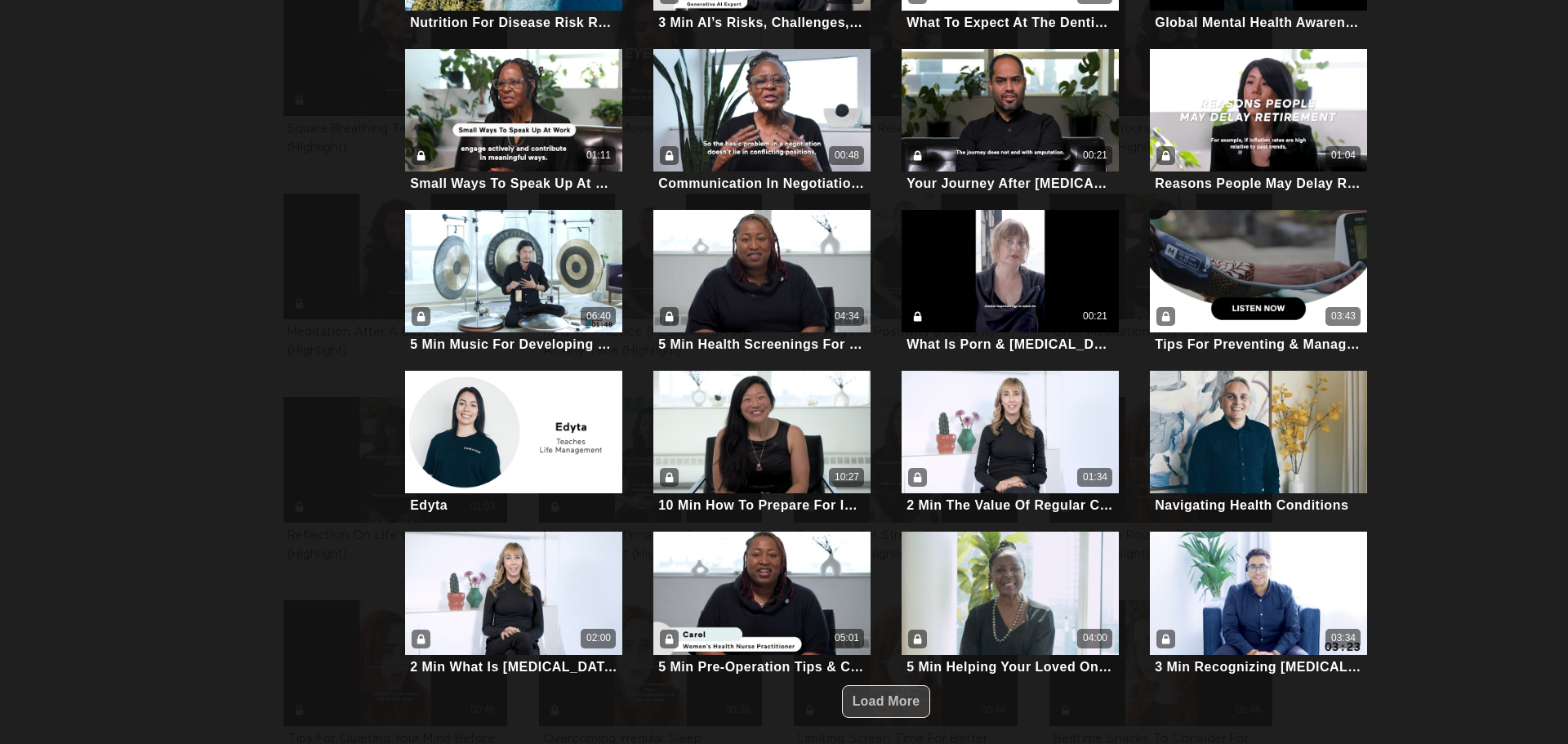
click at [907, 696] on span "Load More" at bounding box center [887, 701] width 68 height 14
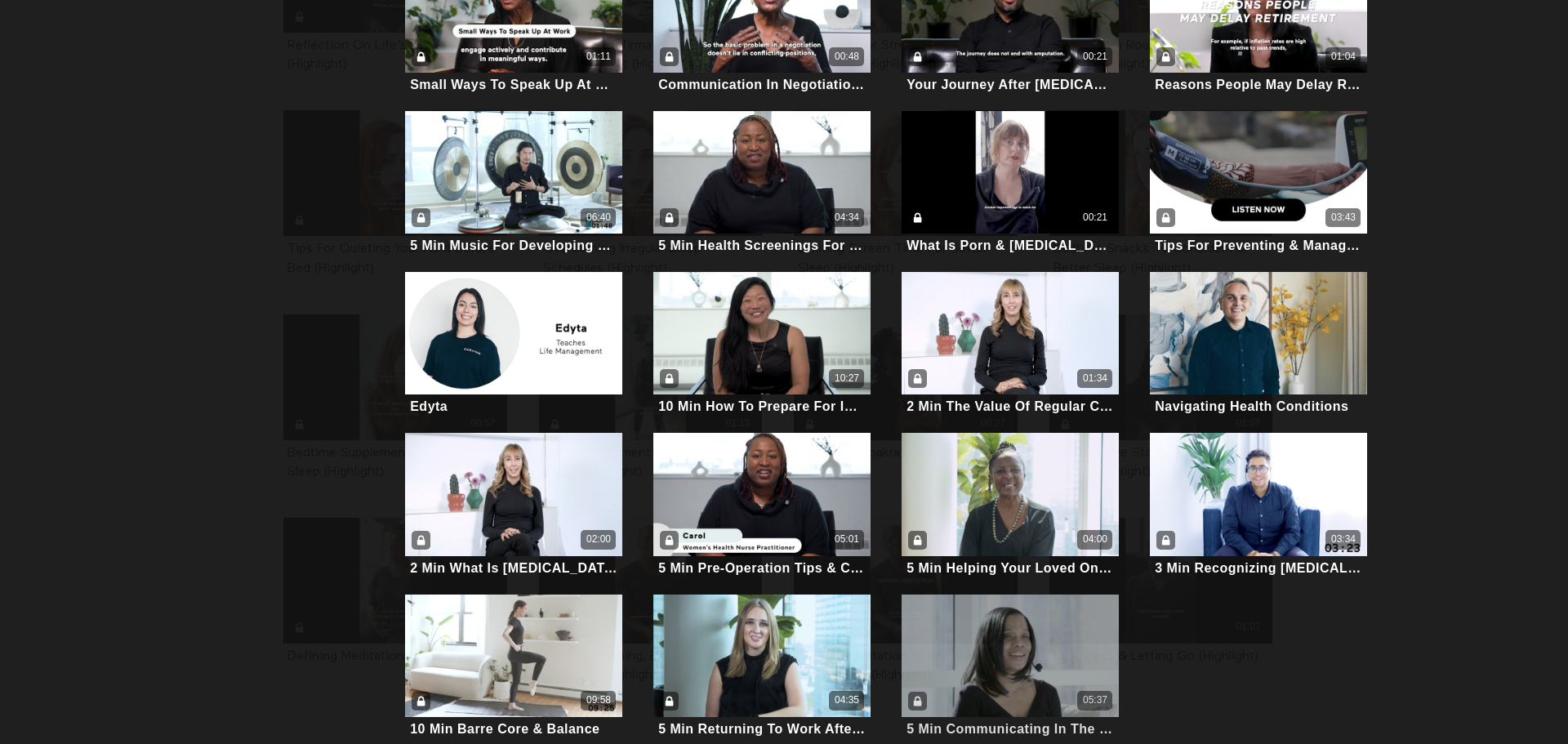
scroll to position [2037, 0]
